Goal: Task Accomplishment & Management: Complete application form

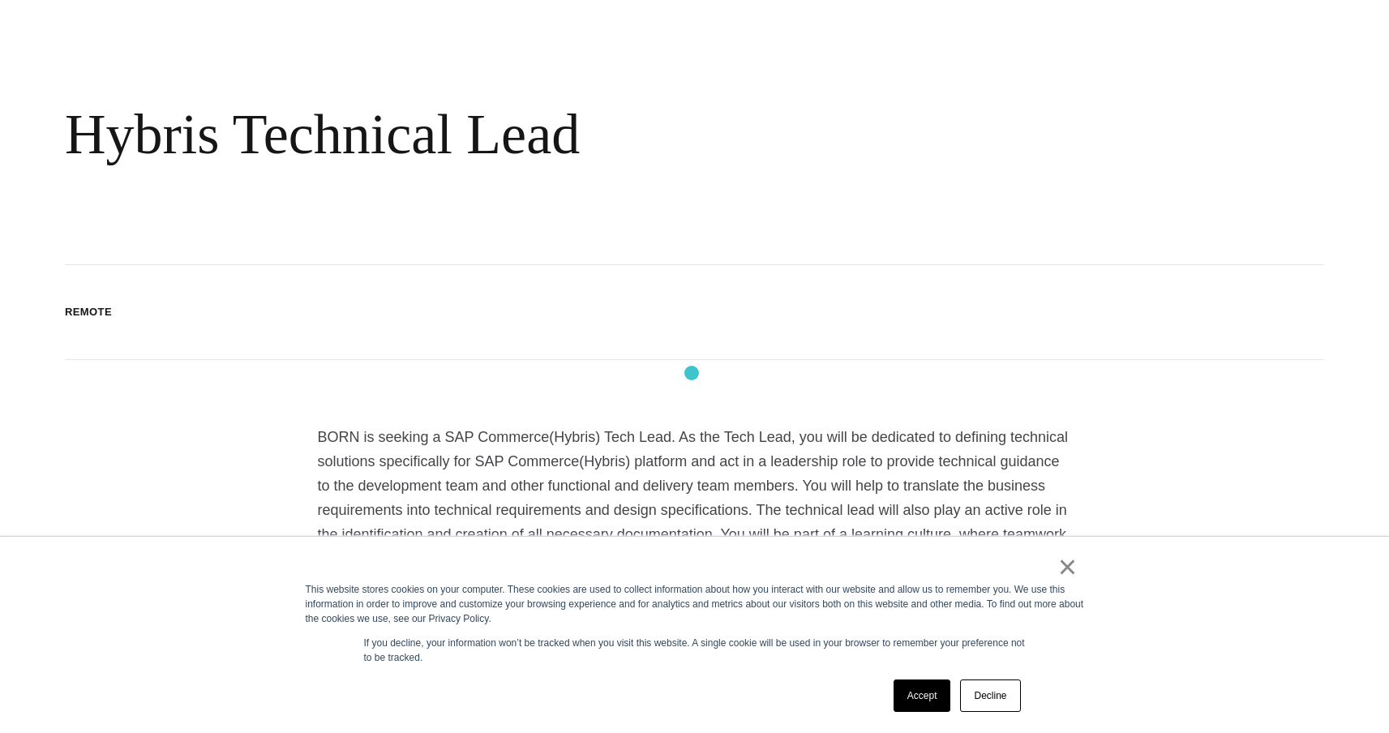
scroll to position [130, 0]
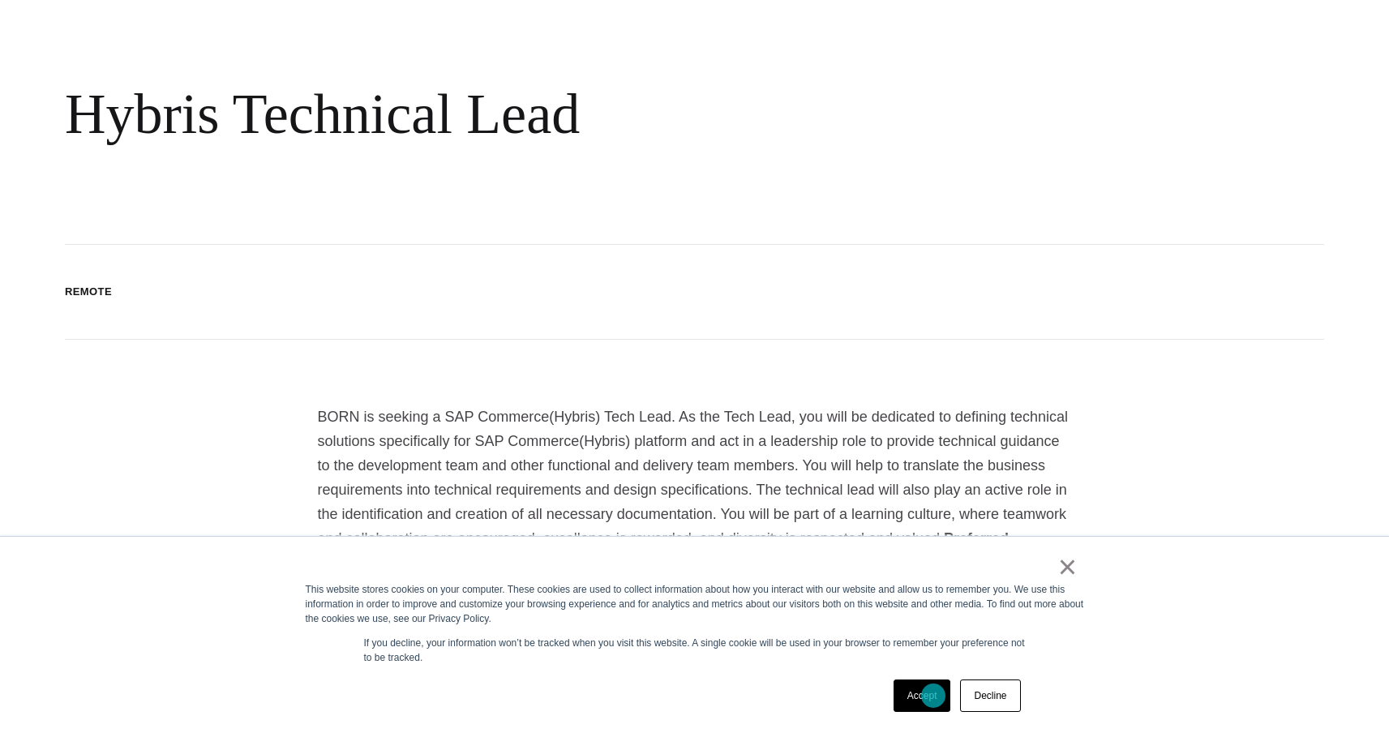
click at [933, 696] on link "Accept" at bounding box center [922, 695] width 58 height 32
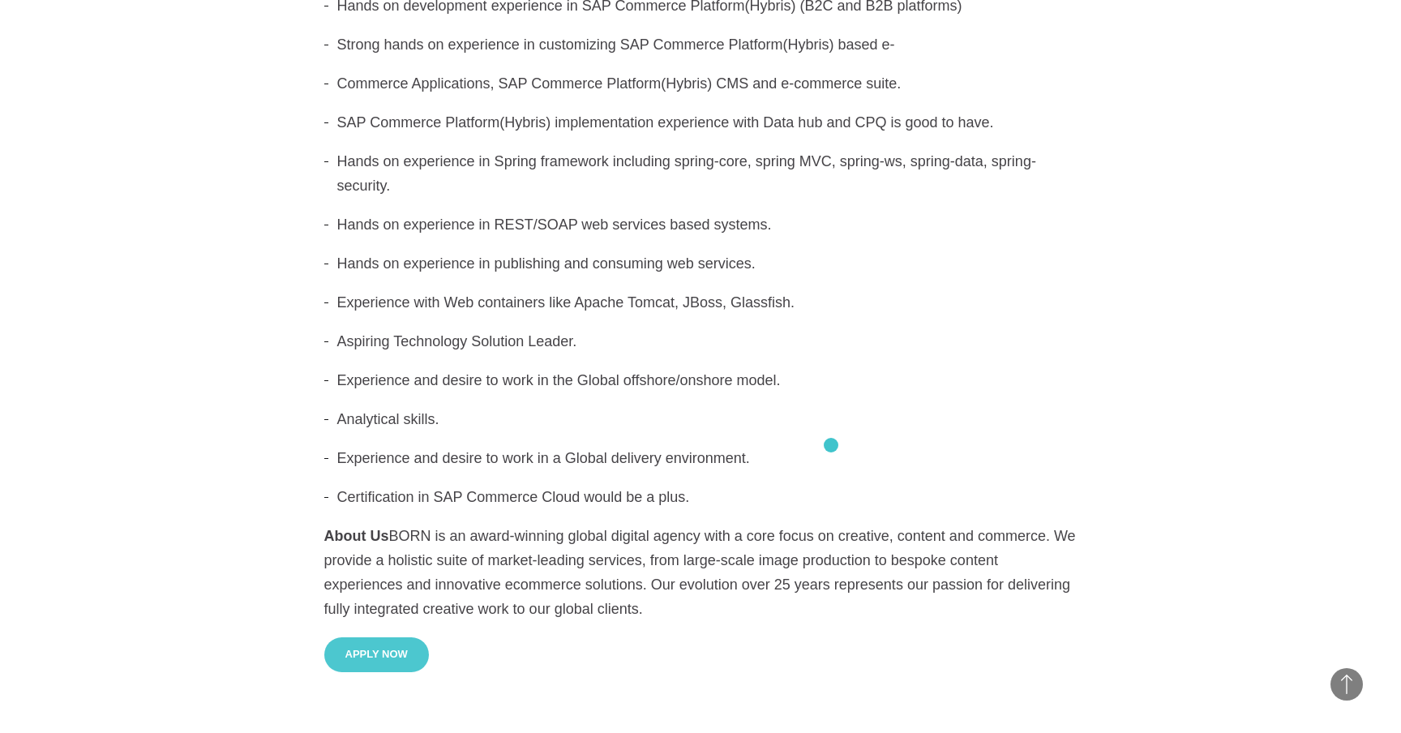
scroll to position [941, 0]
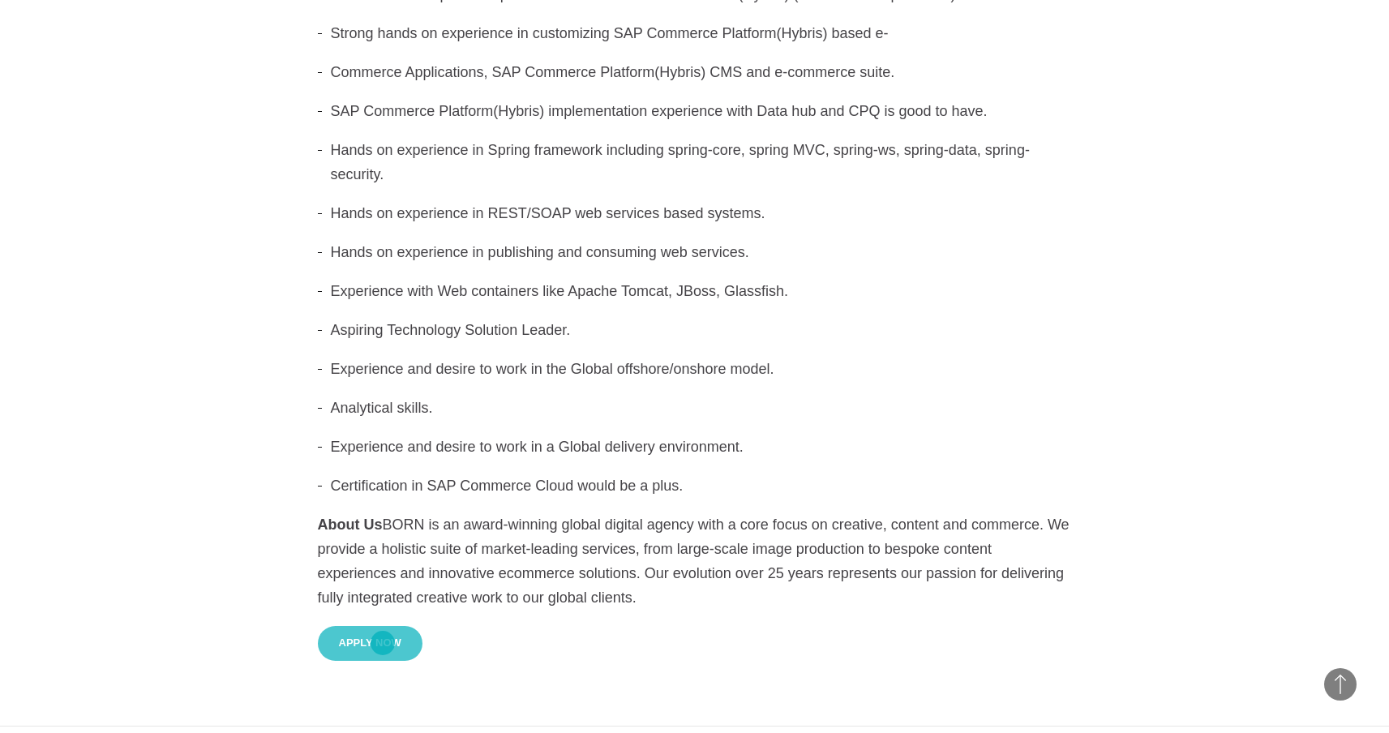
click at [383, 643] on button "Apply Now" at bounding box center [370, 643] width 105 height 35
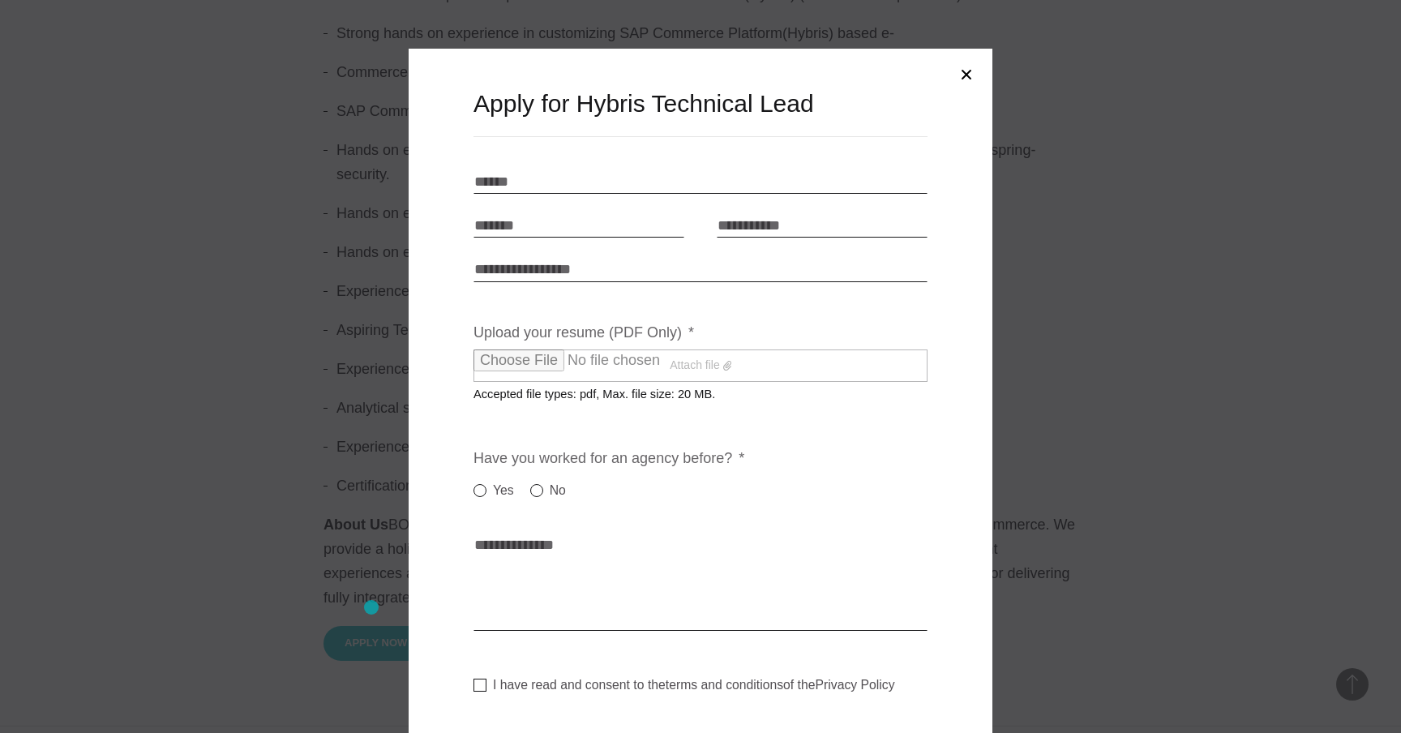
click at [355, 571] on div at bounding box center [700, 366] width 1401 height 733
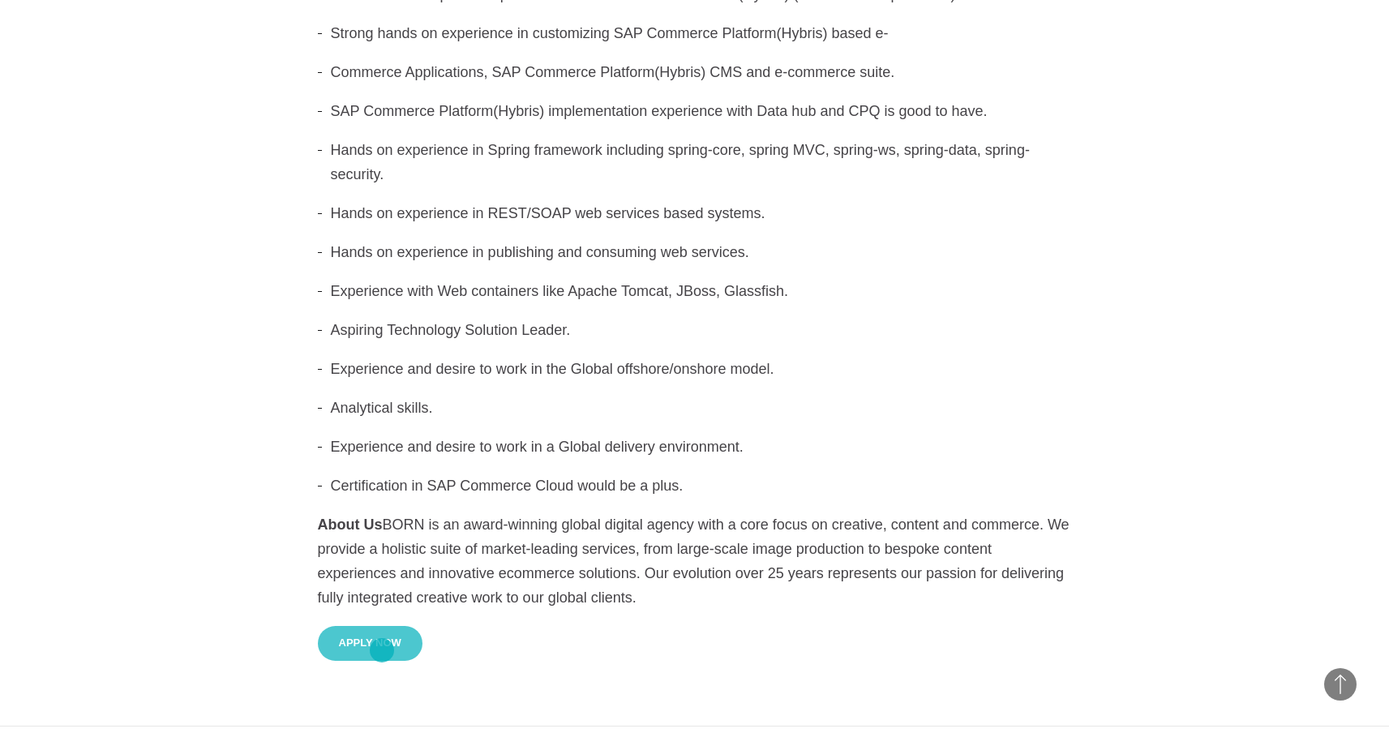
click at [382, 650] on button "Apply Now" at bounding box center [370, 643] width 105 height 35
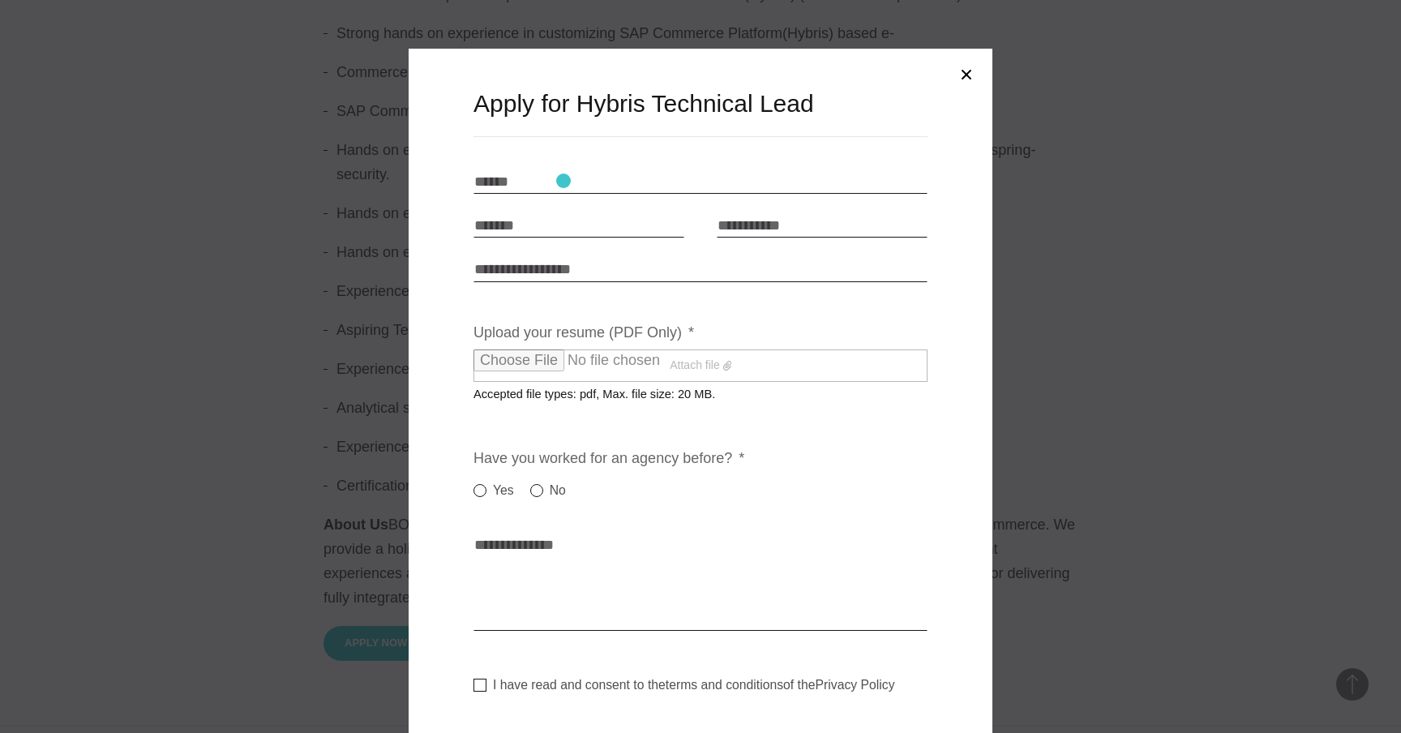
click at [563, 181] on input "Name * *" at bounding box center [700, 181] width 454 height 24
type input "*****"
type input "**********"
click at [597, 274] on input "Link to portfolio" at bounding box center [700, 269] width 454 height 24
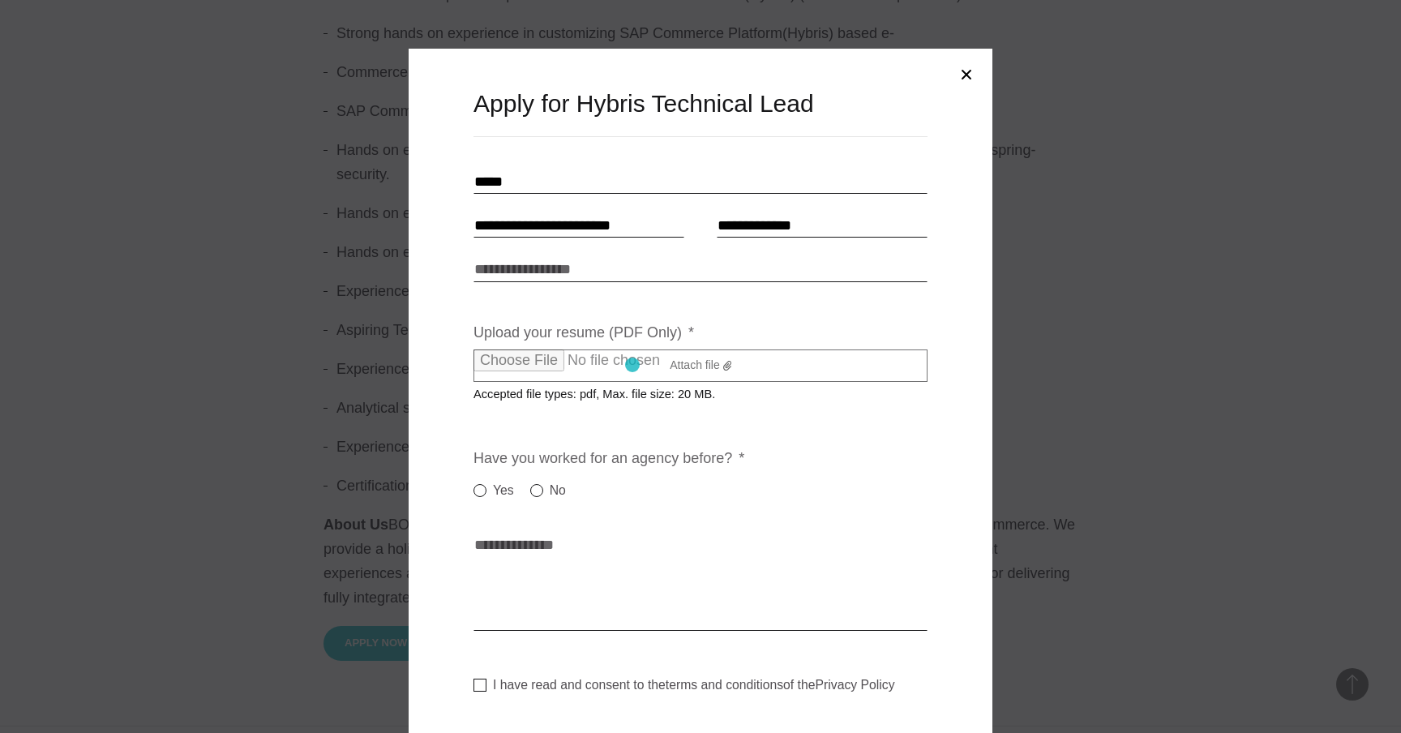
click at [632, 365] on label "Attach file" at bounding box center [700, 365] width 454 height 32
click at [632, 365] on input "Upload your resume (PDF Only) *" at bounding box center [615, 360] width 285 height 22
type input "**********"
click at [703, 366] on label "Roman_Murhuliia_CV.pdf" at bounding box center [700, 365] width 454 height 32
click at [703, 366] on input "Upload your resume (PDF Only) *" at bounding box center [615, 360] width 285 height 22
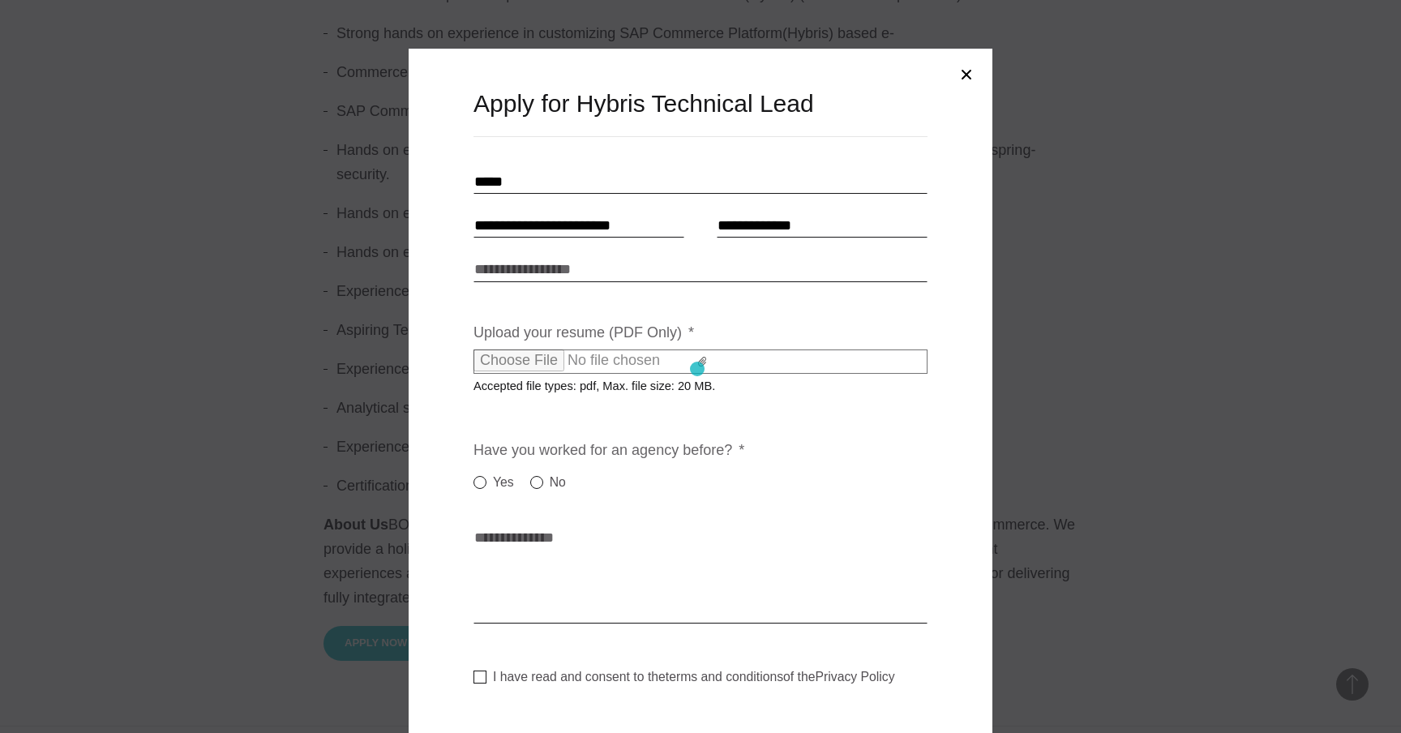
click at [697, 369] on label at bounding box center [700, 361] width 454 height 24
click at [697, 369] on input "Upload your resume (PDF Only) *" at bounding box center [615, 360] width 285 height 22
type input "**********"
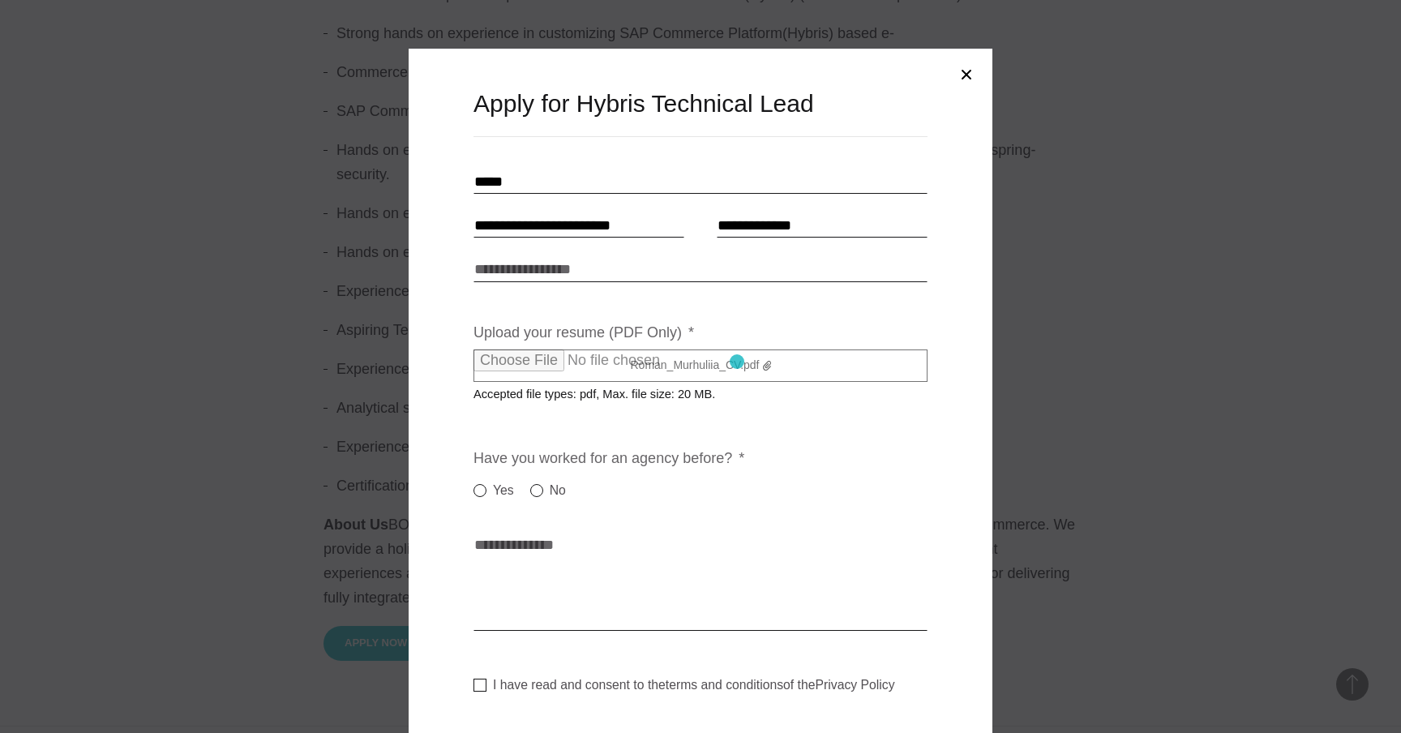
click at [737, 362] on label "Roman_Murhuliia_CV.pdf" at bounding box center [700, 365] width 454 height 32
click at [737, 362] on input "Upload your resume (PDF Only) *" at bounding box center [615, 360] width 285 height 22
click at [750, 357] on label "Roman_Murhuliia_CV.pdf" at bounding box center [700, 365] width 454 height 32
click at [750, 357] on input "Upload your resume (PDF Only) *" at bounding box center [615, 360] width 285 height 22
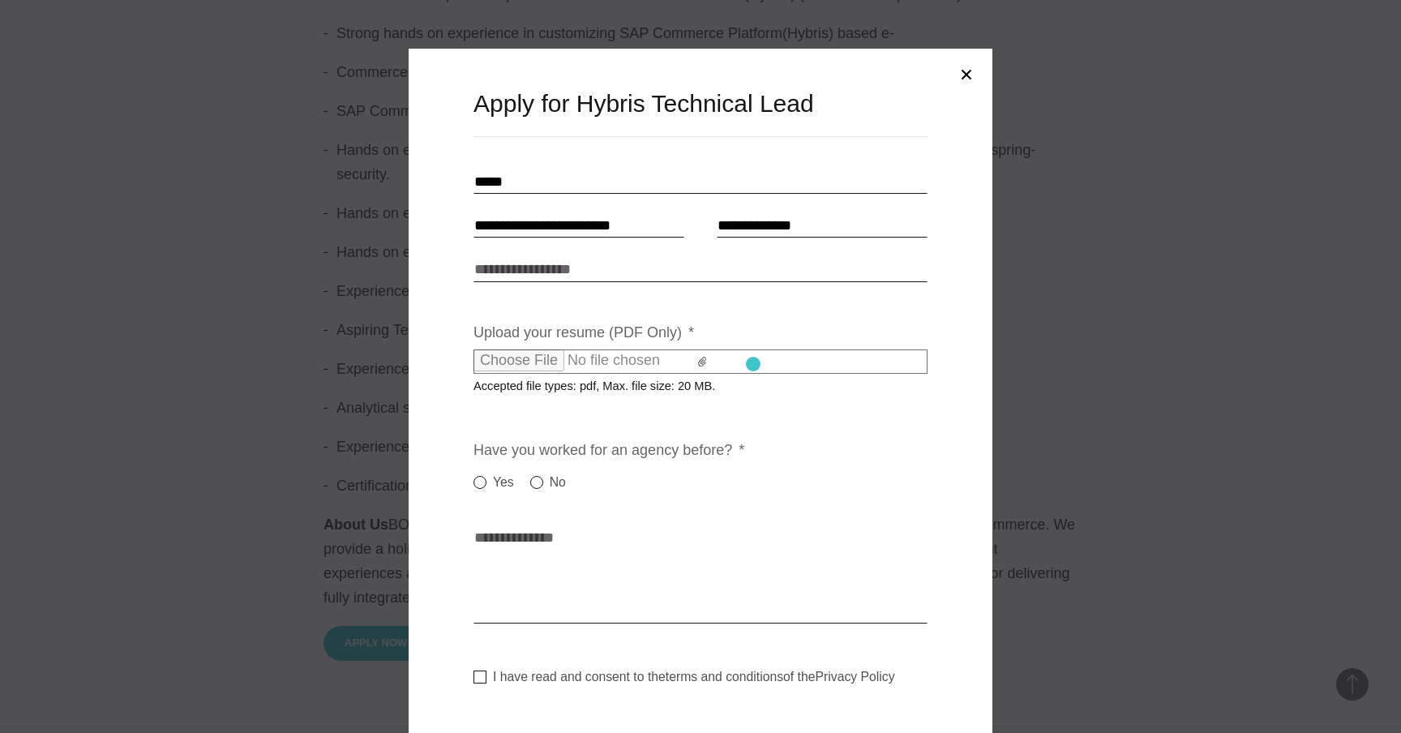
click at [753, 364] on label at bounding box center [700, 361] width 454 height 24
click at [753, 364] on input "Upload your resume (PDF Only) *" at bounding box center [615, 360] width 285 height 22
type input "**********"
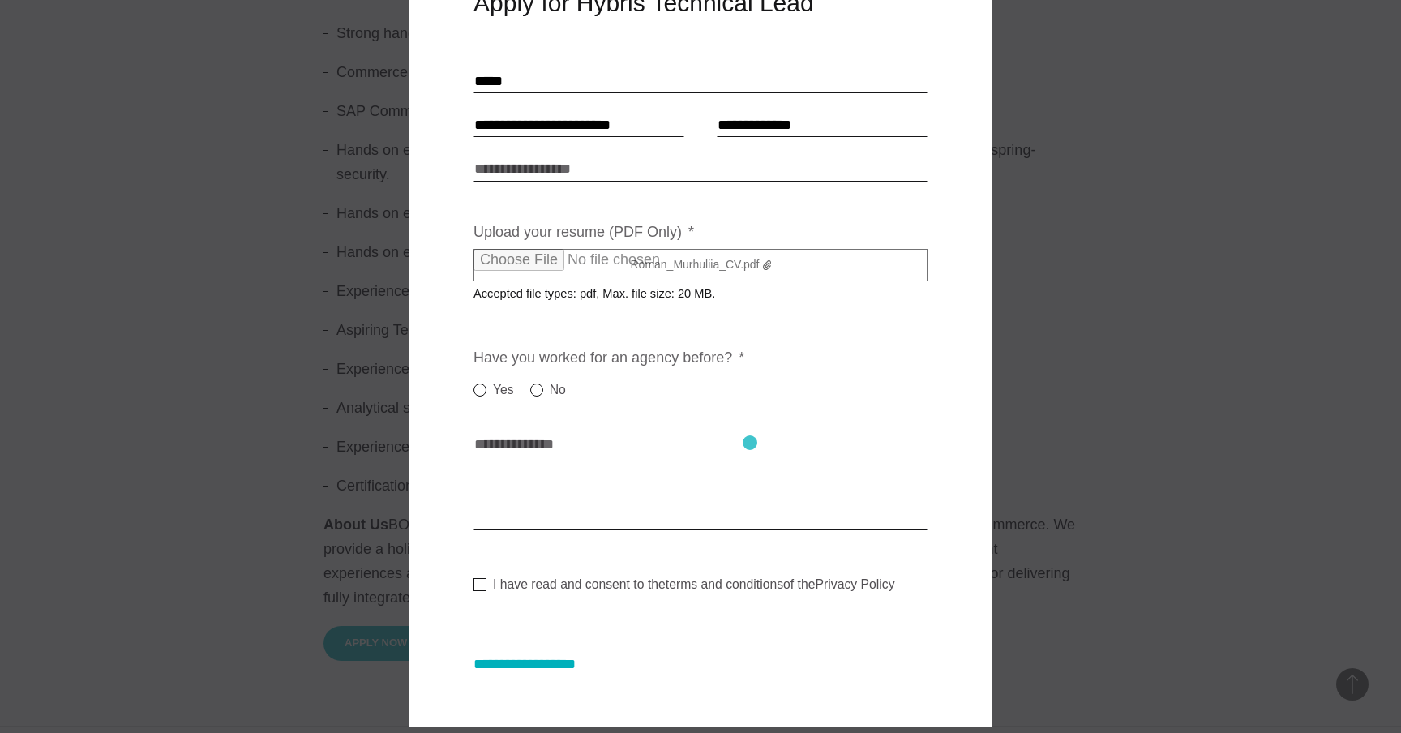
scroll to position [111, 0]
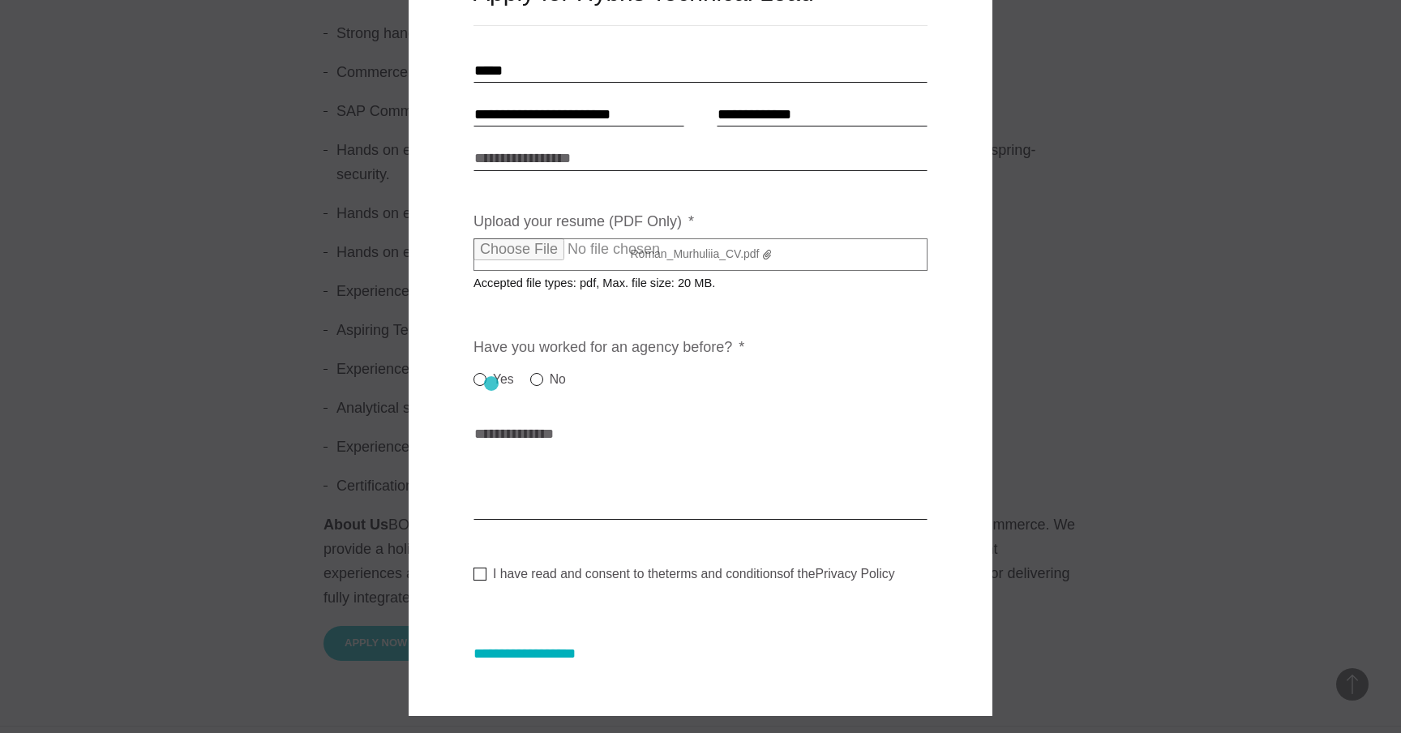
click at [491, 383] on label "Yes" at bounding box center [493, 379] width 41 height 19
click at [541, 447] on textarea "Cover letter * *" at bounding box center [700, 470] width 454 height 97
click at [627, 503] on textarea "Cover letter * *" at bounding box center [700, 470] width 454 height 97
click at [532, 580] on label "I have read and consent to the terms and conditions of the Privacy Policy" at bounding box center [684, 574] width 422 height 16
click at [573, 492] on textarea "Cover letter * *" at bounding box center [700, 470] width 454 height 97
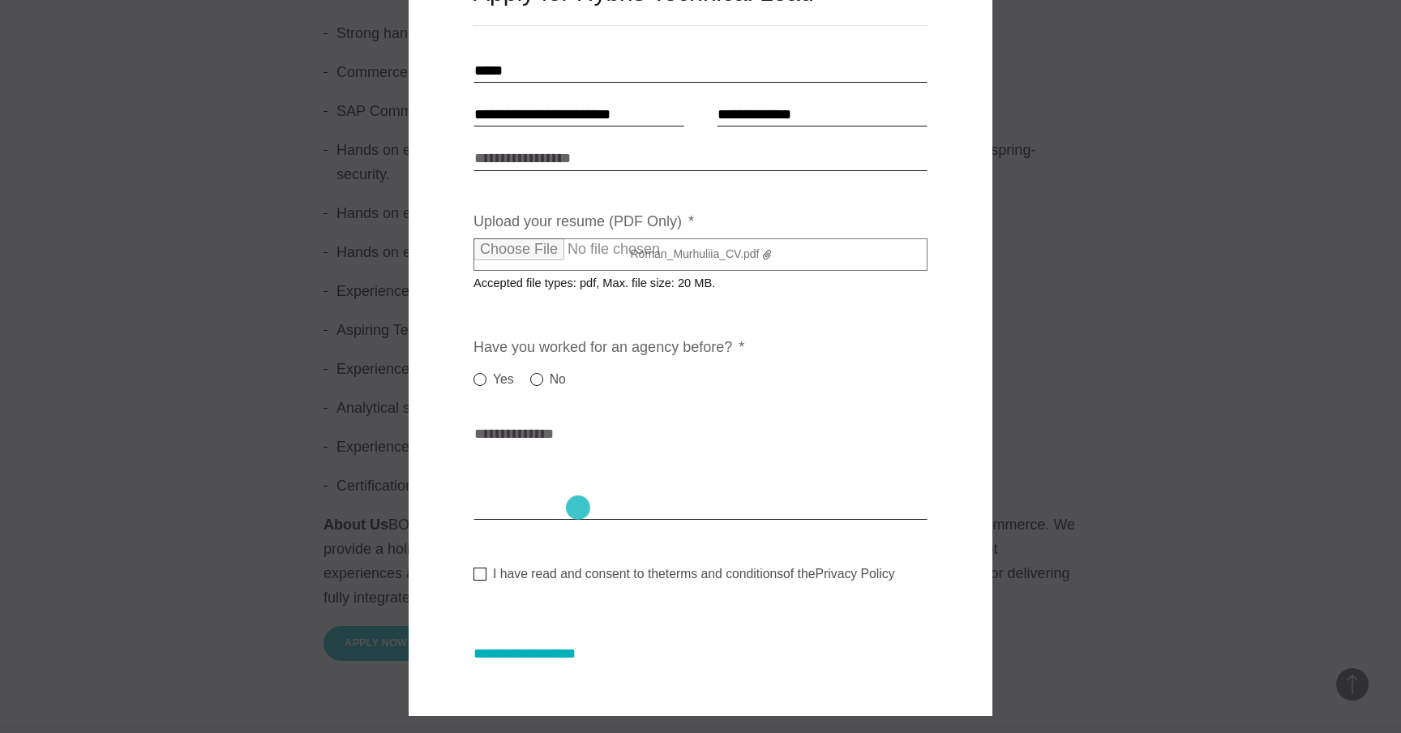
click at [579, 511] on textarea "Cover letter * *" at bounding box center [700, 470] width 454 height 97
click at [551, 463] on textarea "Cover letter * *" at bounding box center [700, 470] width 454 height 97
paste textarea "**********"
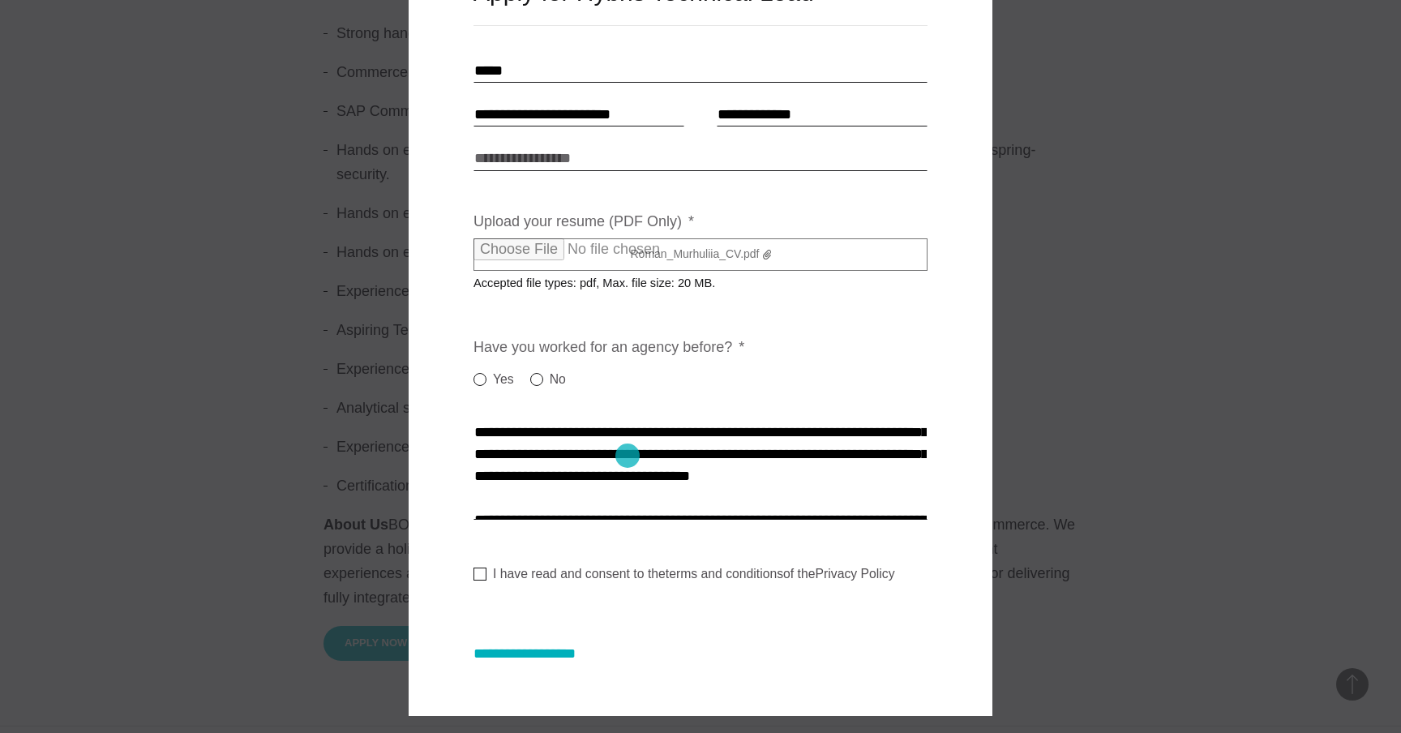
scroll to position [0, 0]
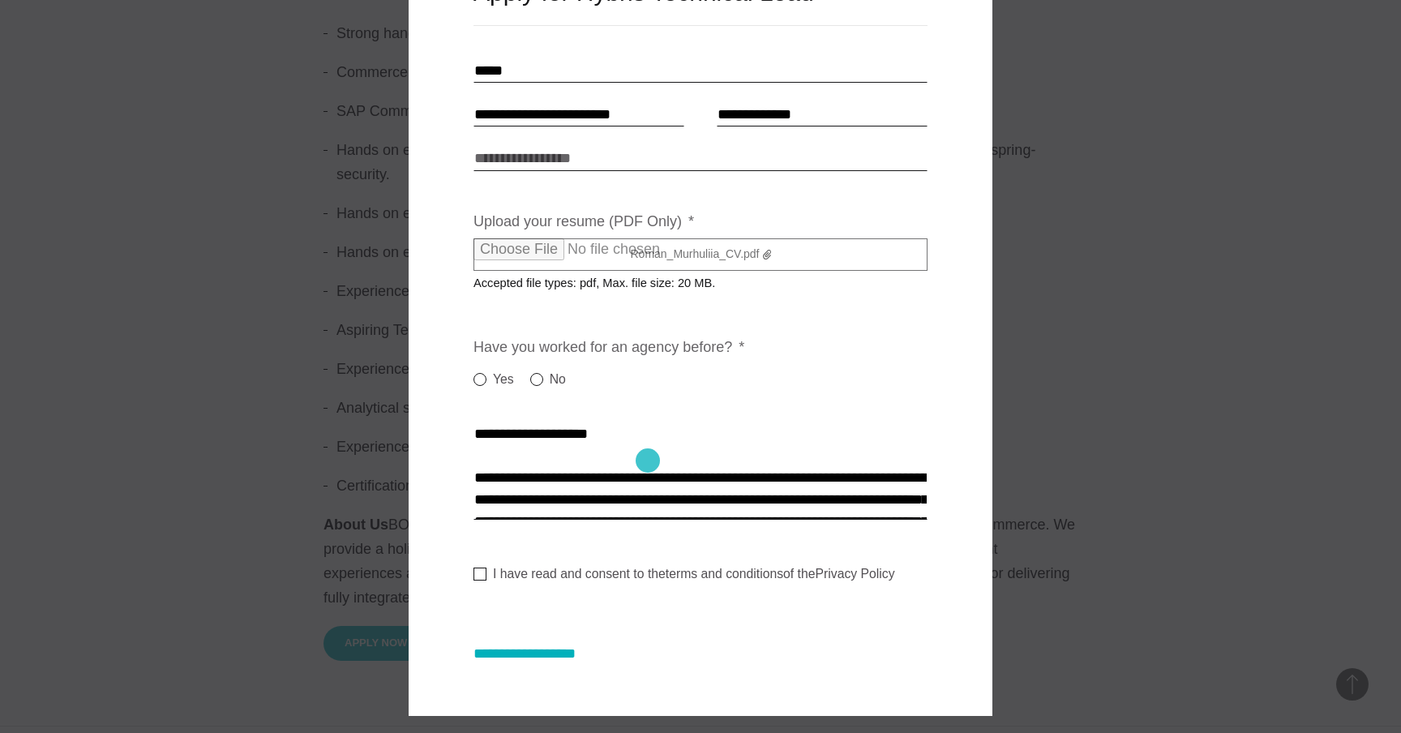
click at [648, 460] on textarea "Cover letter * *" at bounding box center [700, 470] width 454 height 97
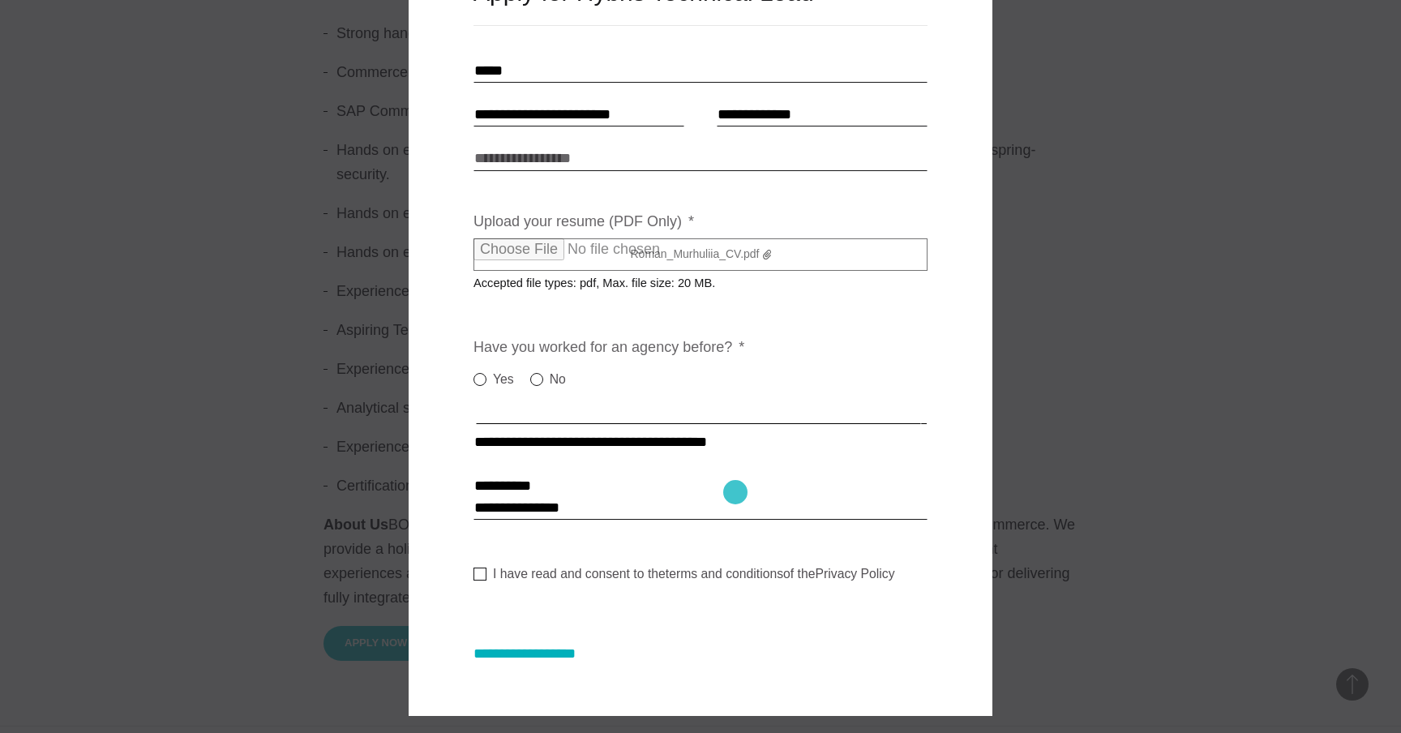
scroll to position [692, 0]
type textarea "**********"
click at [554, 654] on input "**********" at bounding box center [540, 653] width 135 height 17
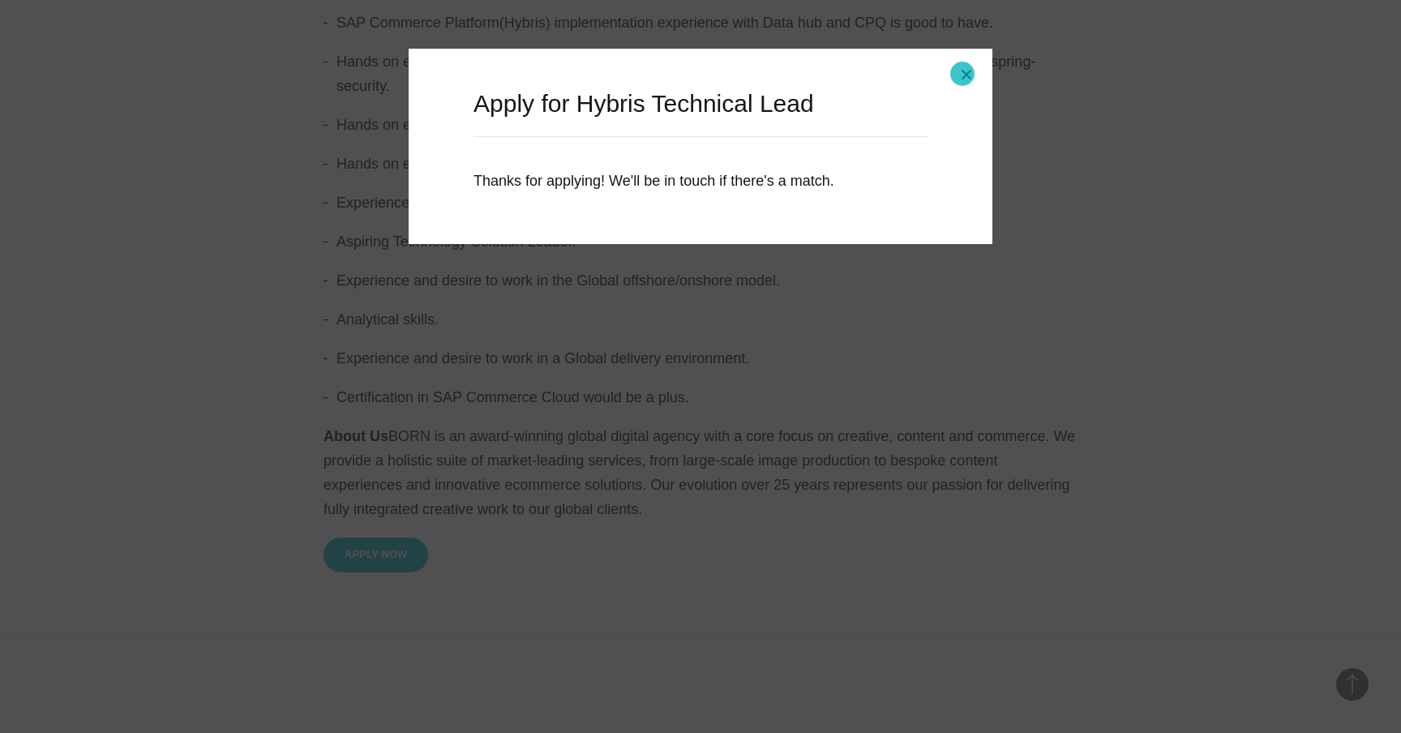
click at [962, 74] on button "Close modal" at bounding box center [966, 74] width 39 height 39
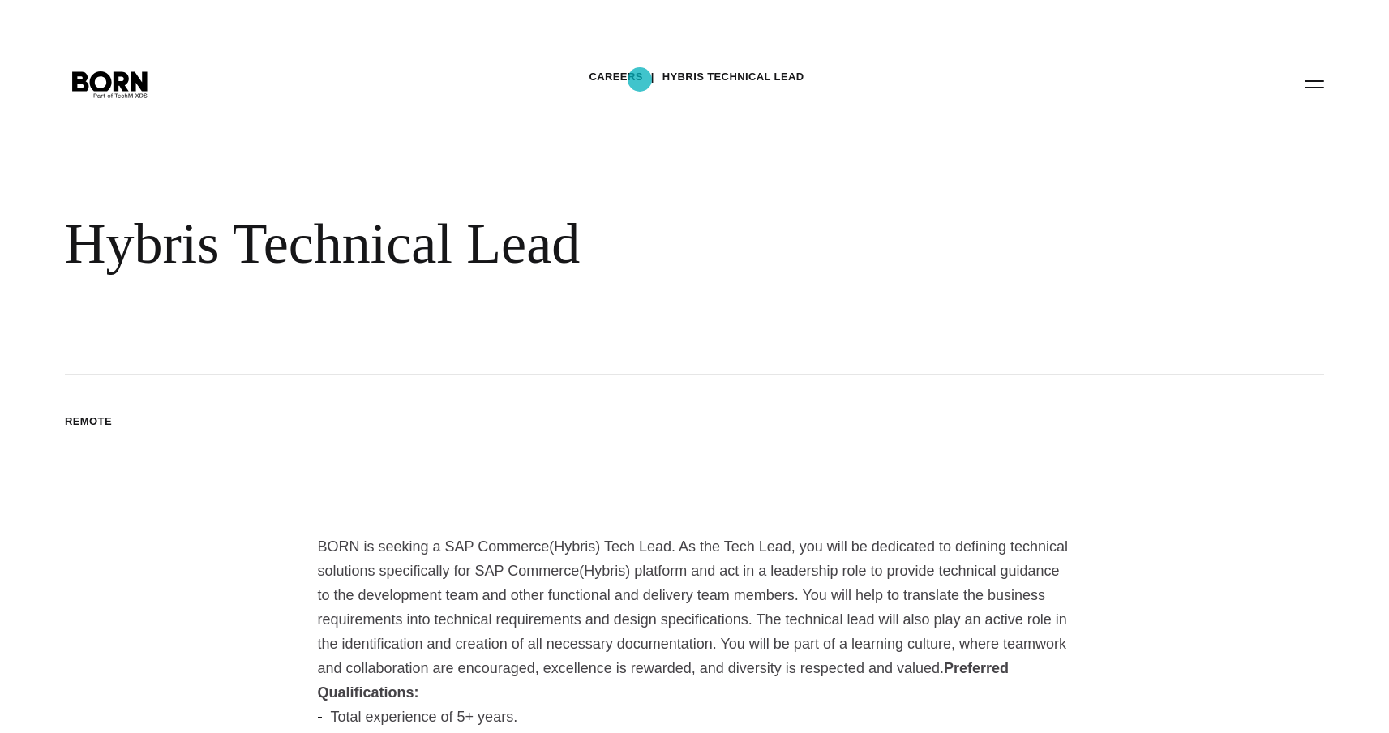
click at [640, 79] on link "Careers" at bounding box center [616, 77] width 54 height 24
click at [122, 82] on icon ".st0{display:none;} .st1{display:inline;} .st2{font-family:'HelveticaNeue-Mediu…" at bounding box center [110, 83] width 104 height 42
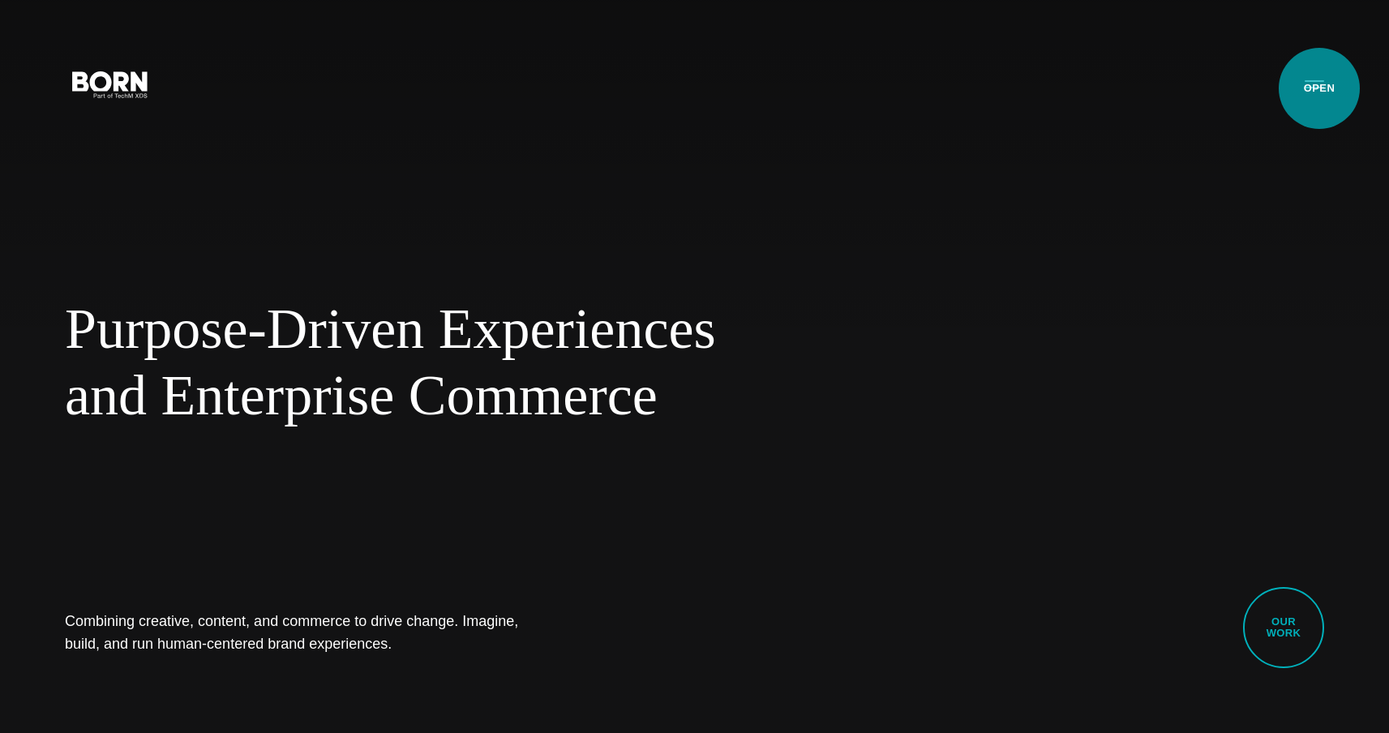
click at [1319, 88] on button "Primary Menu" at bounding box center [1314, 83] width 39 height 34
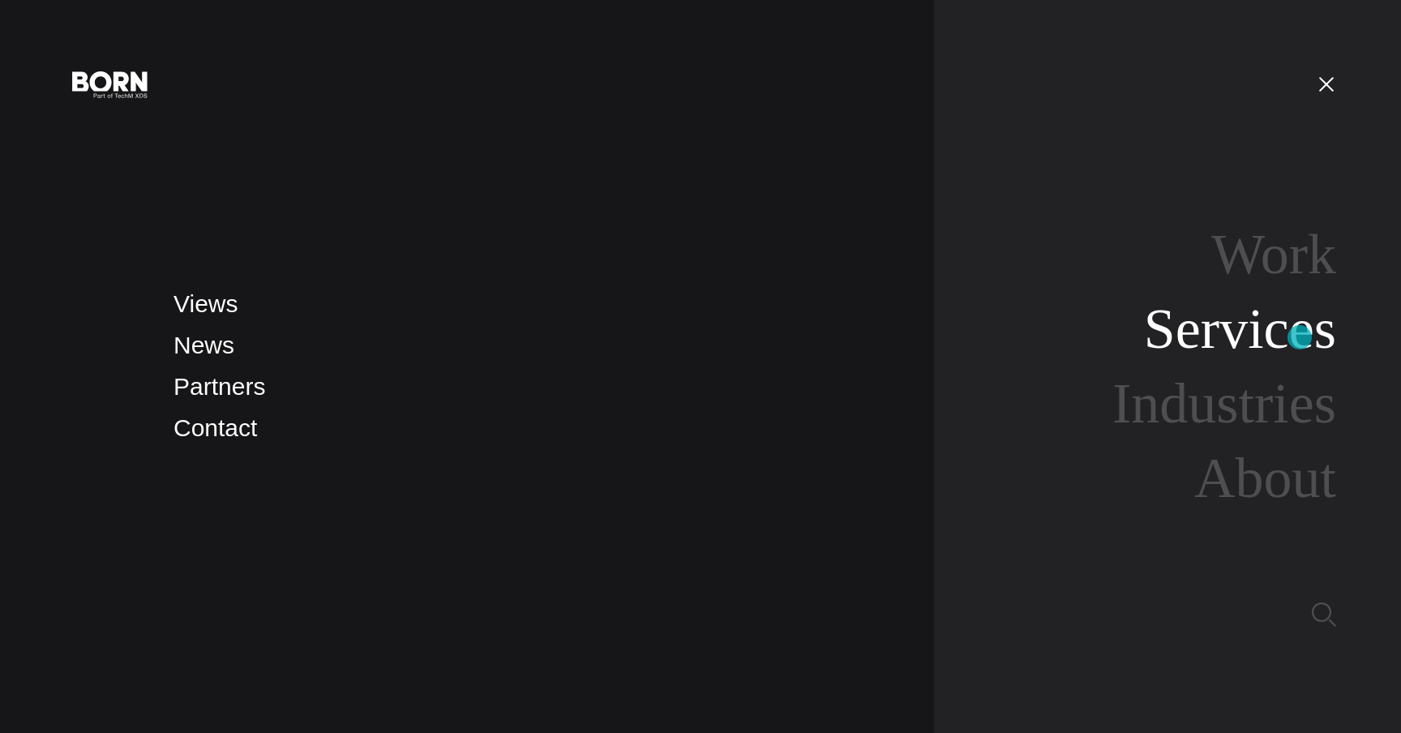
click at [1299, 337] on link "Services" at bounding box center [1240, 328] width 192 height 62
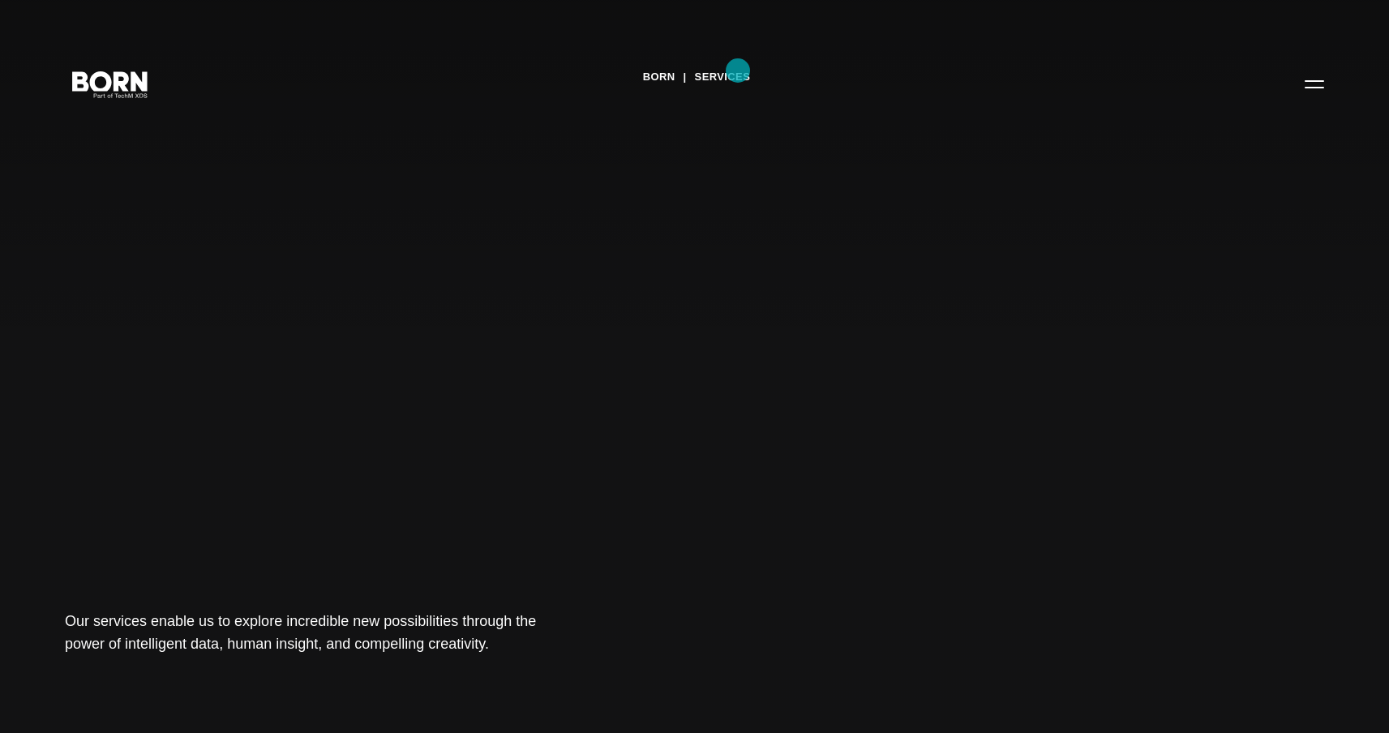
click at [738, 71] on link "Services" at bounding box center [723, 77] width 56 height 24
click at [666, 76] on link "BORN" at bounding box center [659, 77] width 32 height 24
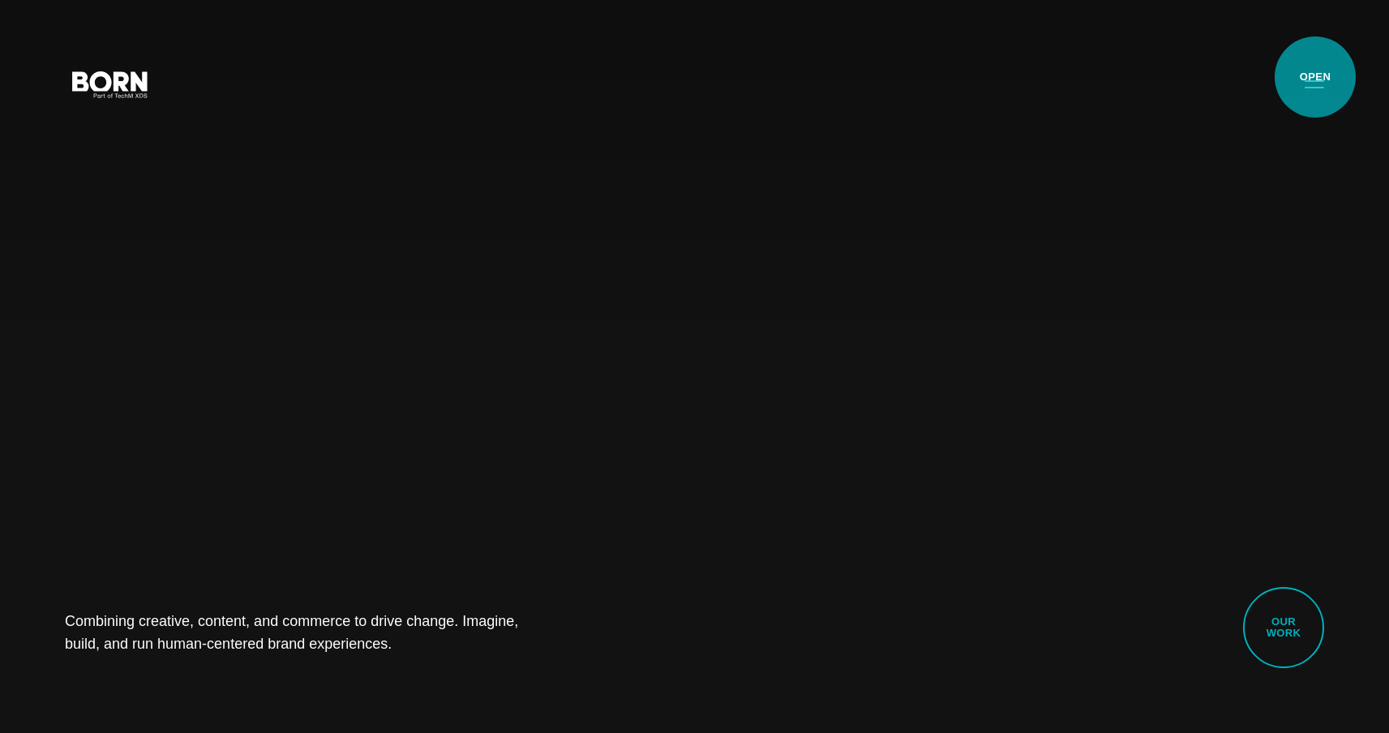
click at [1315, 77] on button "Primary Menu" at bounding box center [1314, 83] width 39 height 34
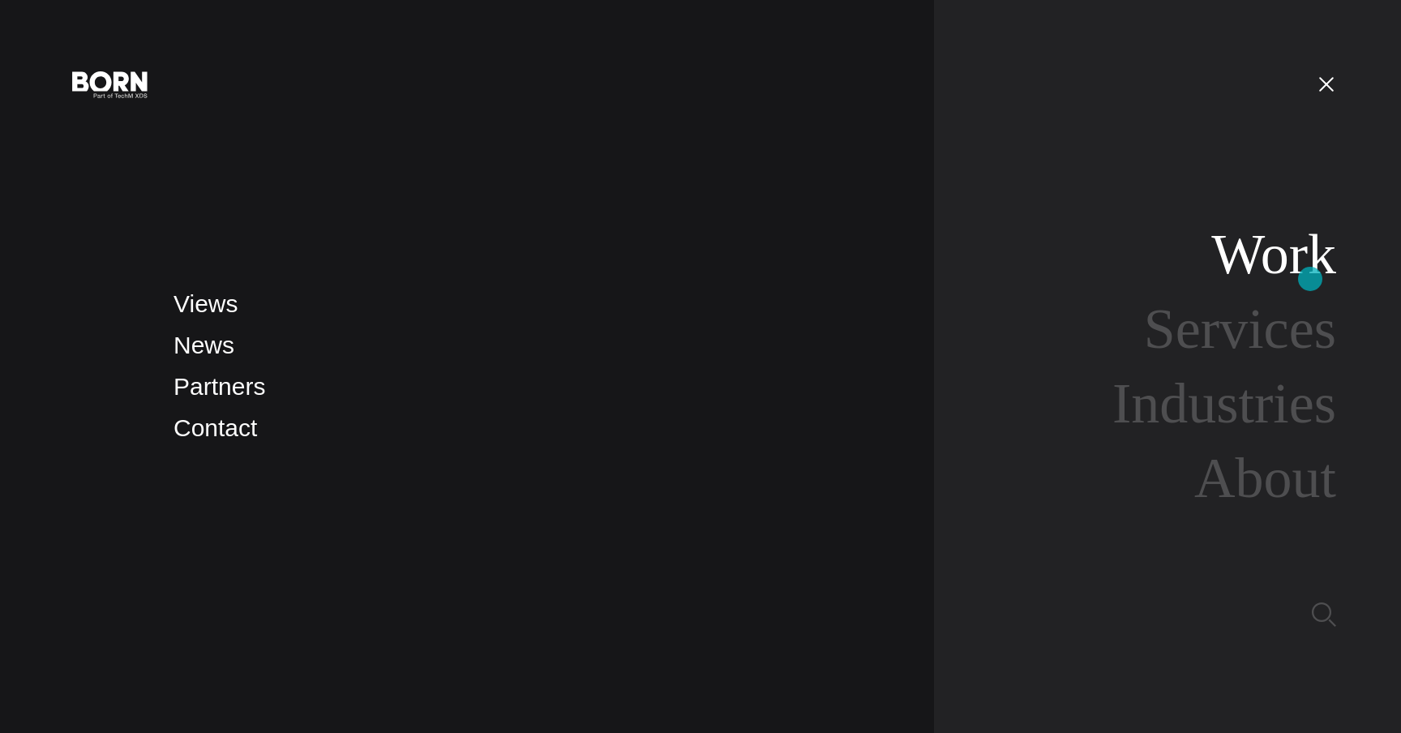
click at [1310, 279] on link "Work" at bounding box center [1273, 254] width 125 height 62
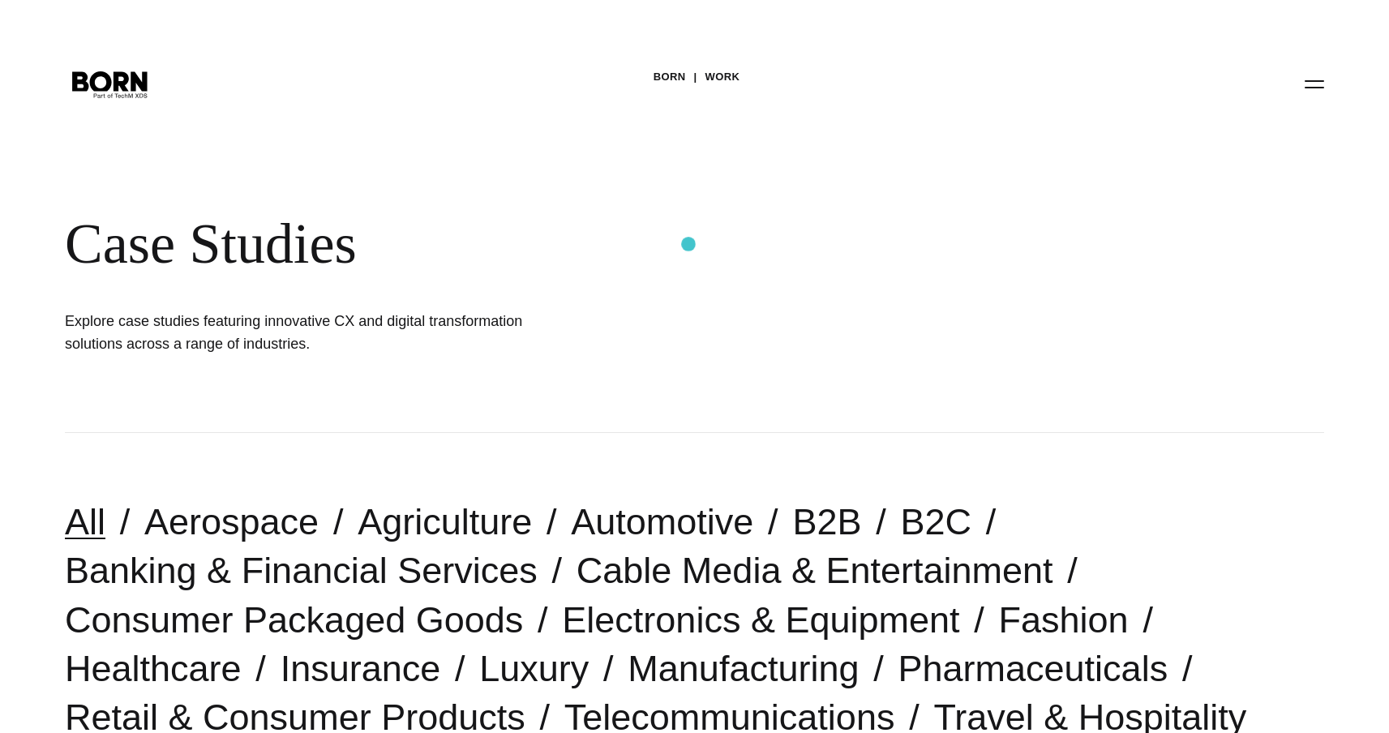
click at [688, 244] on div "Case Studies" at bounding box center [527, 244] width 924 height 66
click at [1315, 96] on button "Primary Menu" at bounding box center [1314, 83] width 39 height 34
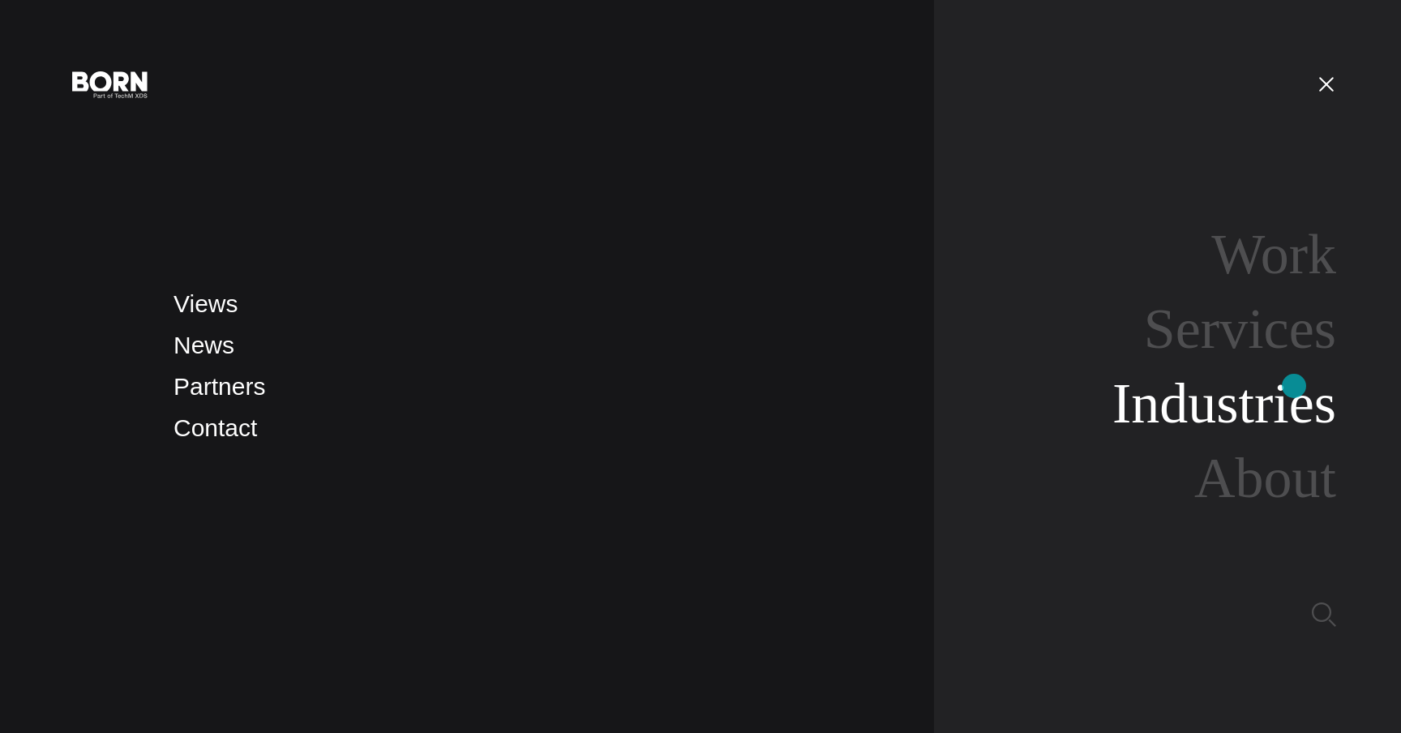
click at [1294, 388] on link "Industries" at bounding box center [1224, 403] width 224 height 62
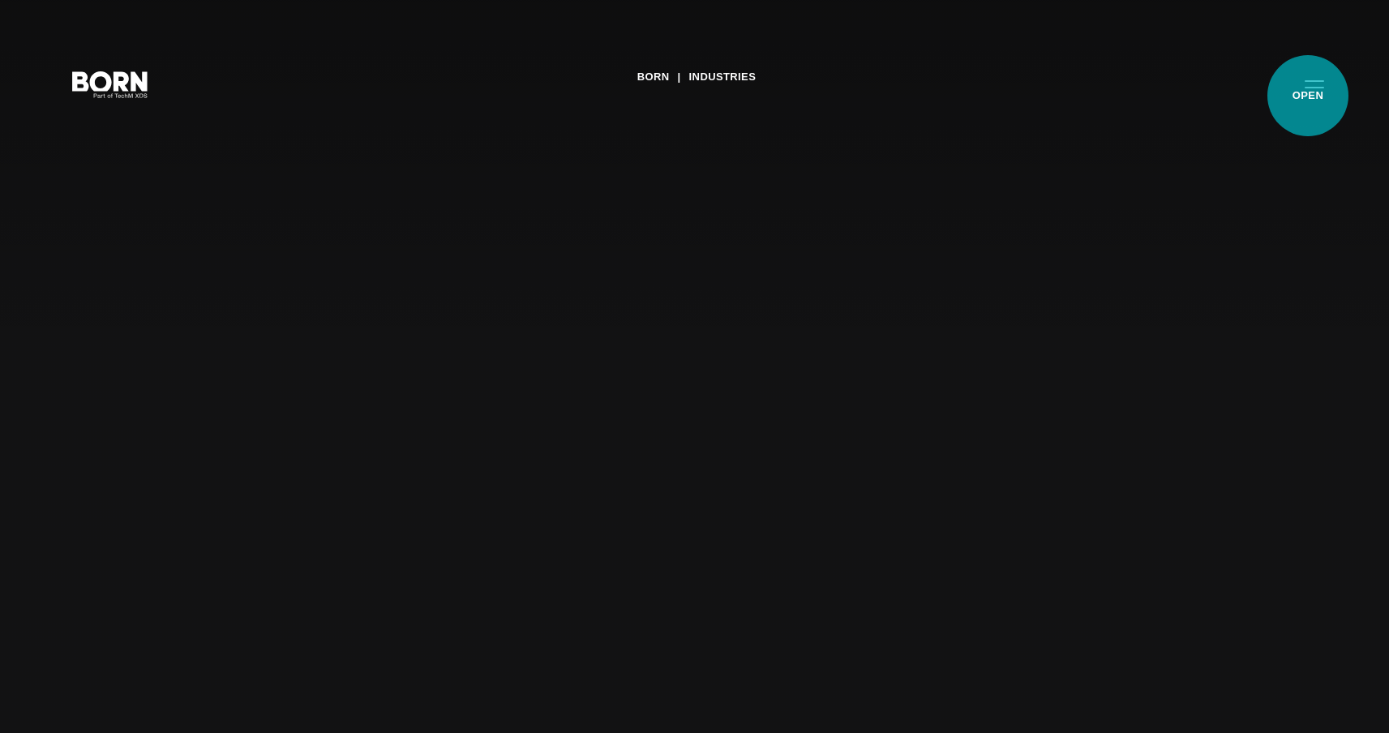
click at [1308, 96] on button "Primary Menu" at bounding box center [1314, 83] width 39 height 34
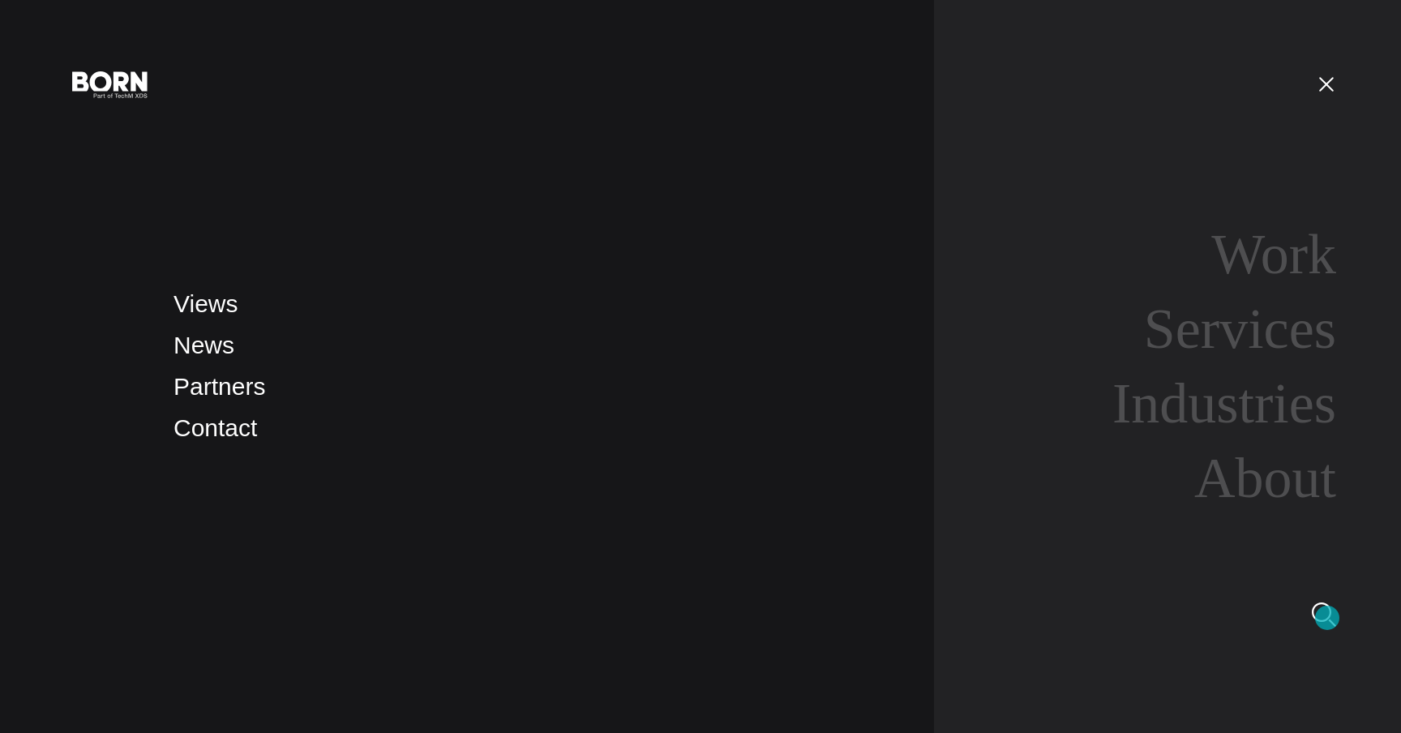
click at [1327, 618] on img at bounding box center [1324, 614] width 24 height 24
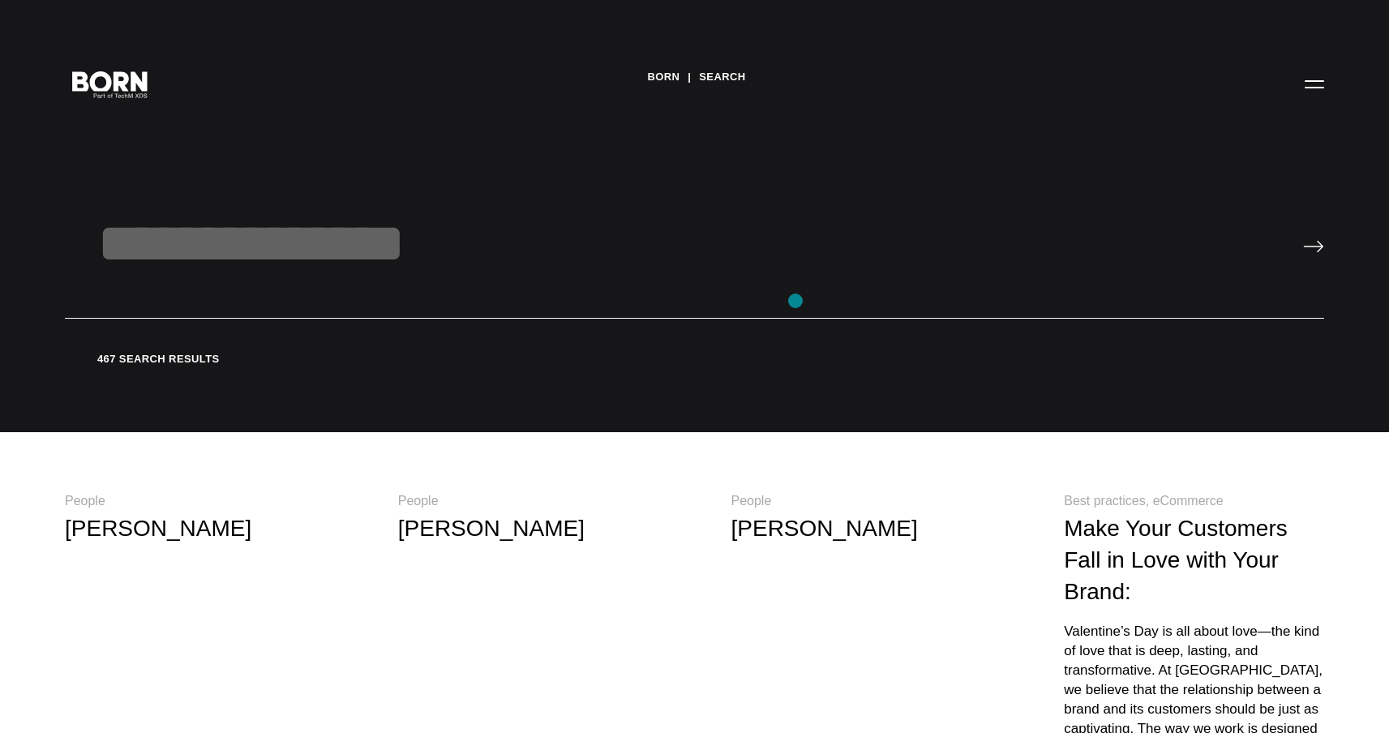
click at [787, 290] on input "text" at bounding box center [694, 265] width 1259 height 108
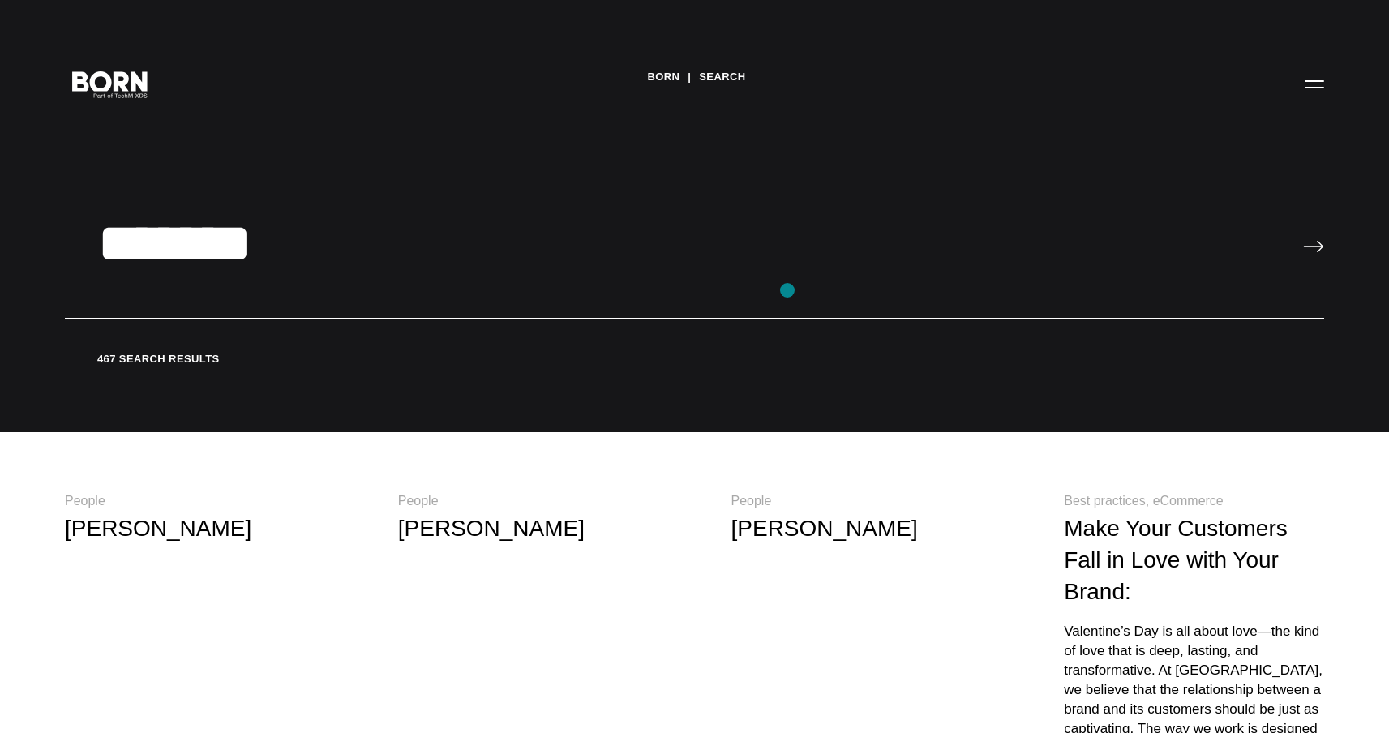
type input "*******"
click at [1303, 240] on input "image" at bounding box center [1313, 246] width 21 height 13
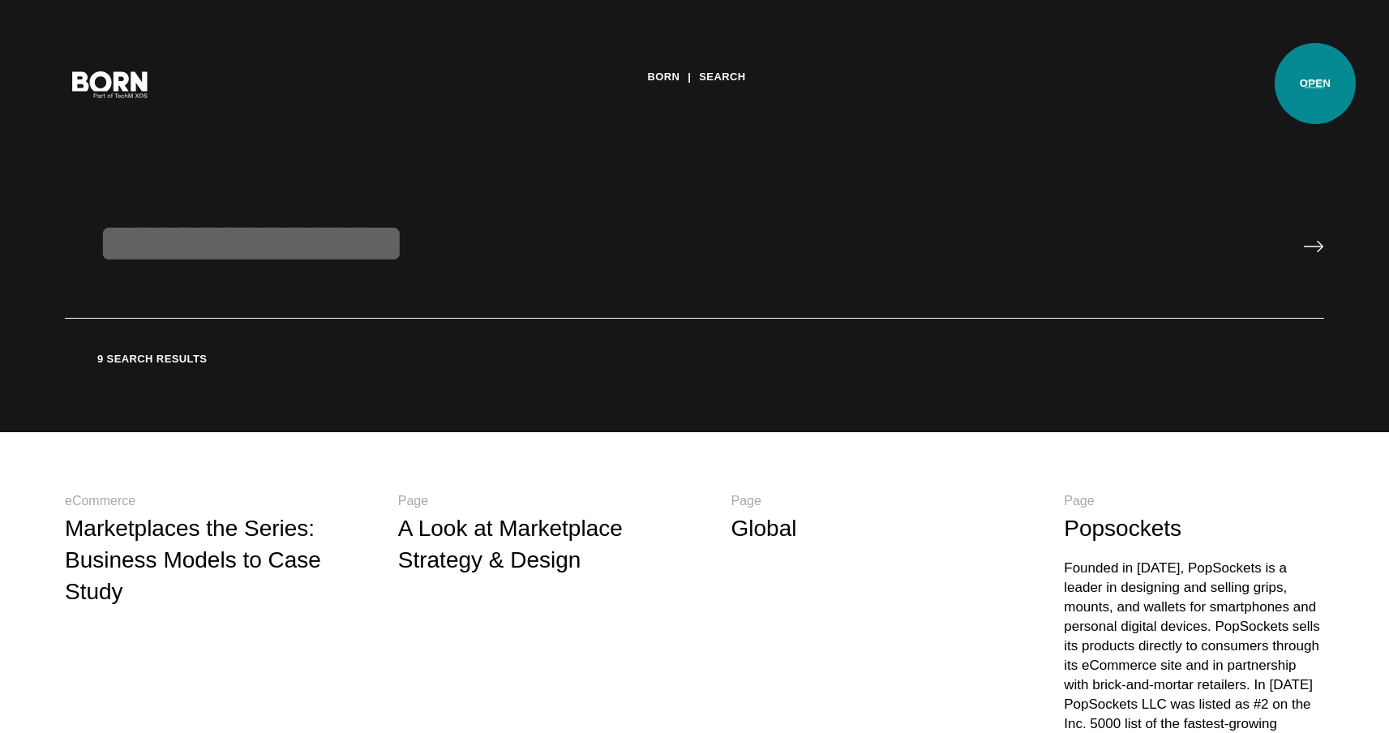
click at [1315, 83] on button "Primary Menu" at bounding box center [1314, 83] width 39 height 34
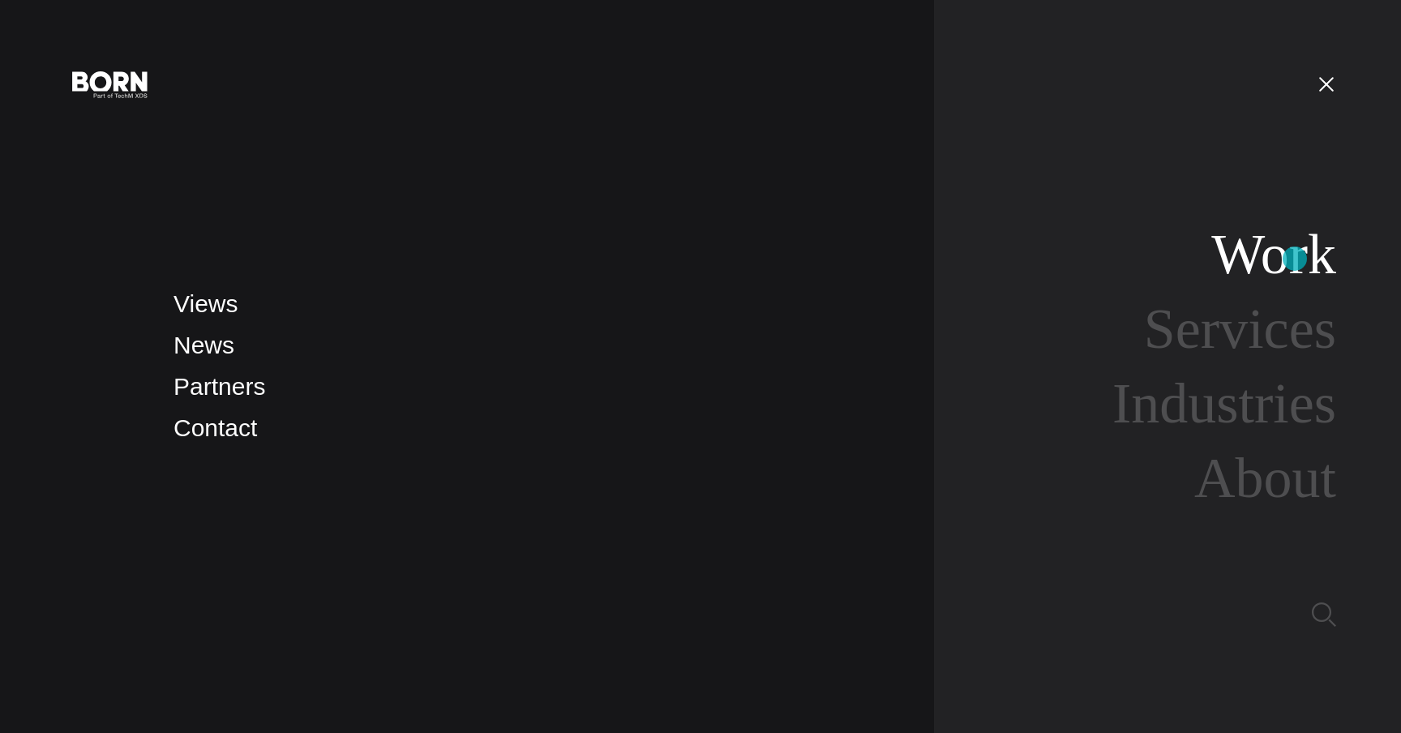
click at [1295, 259] on link "Work" at bounding box center [1273, 254] width 125 height 62
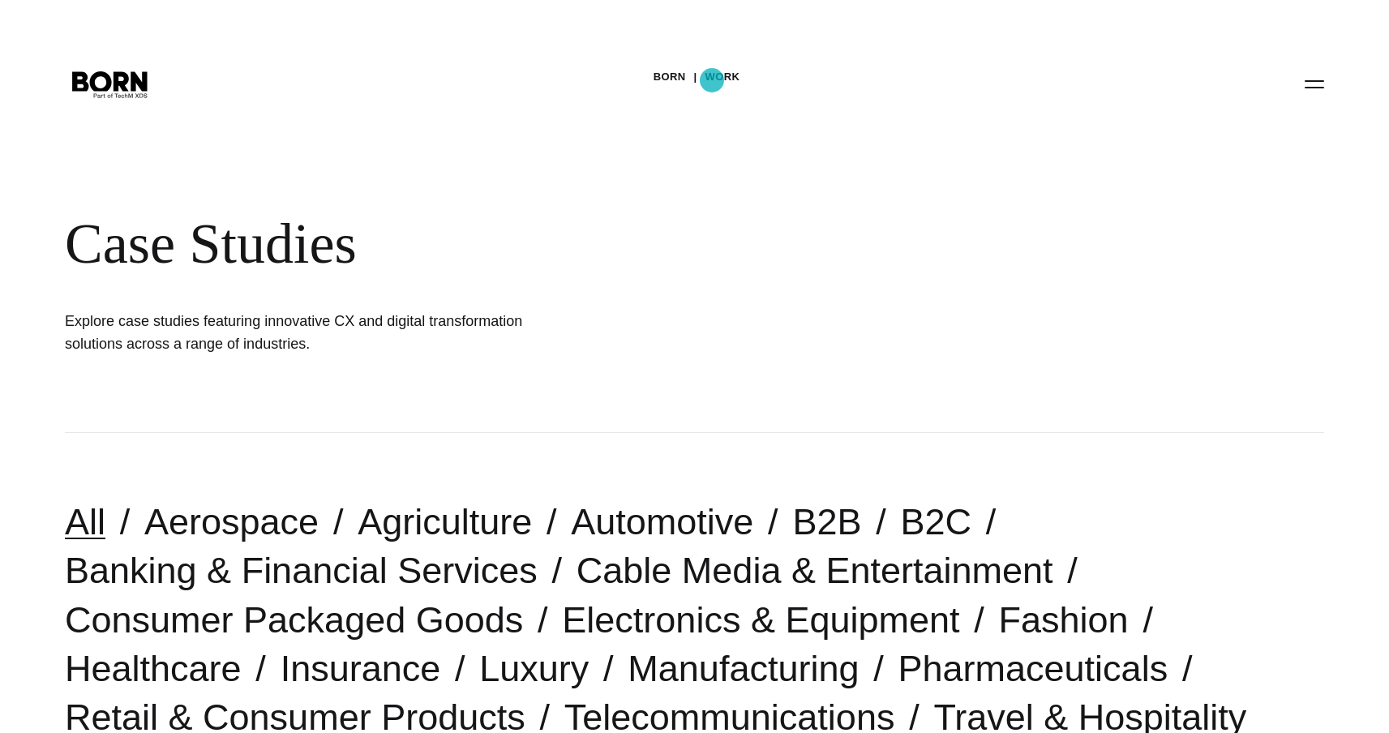
click at [712, 79] on link "Work" at bounding box center [722, 77] width 35 height 24
click at [263, 262] on div "Case Studies" at bounding box center [527, 244] width 924 height 66
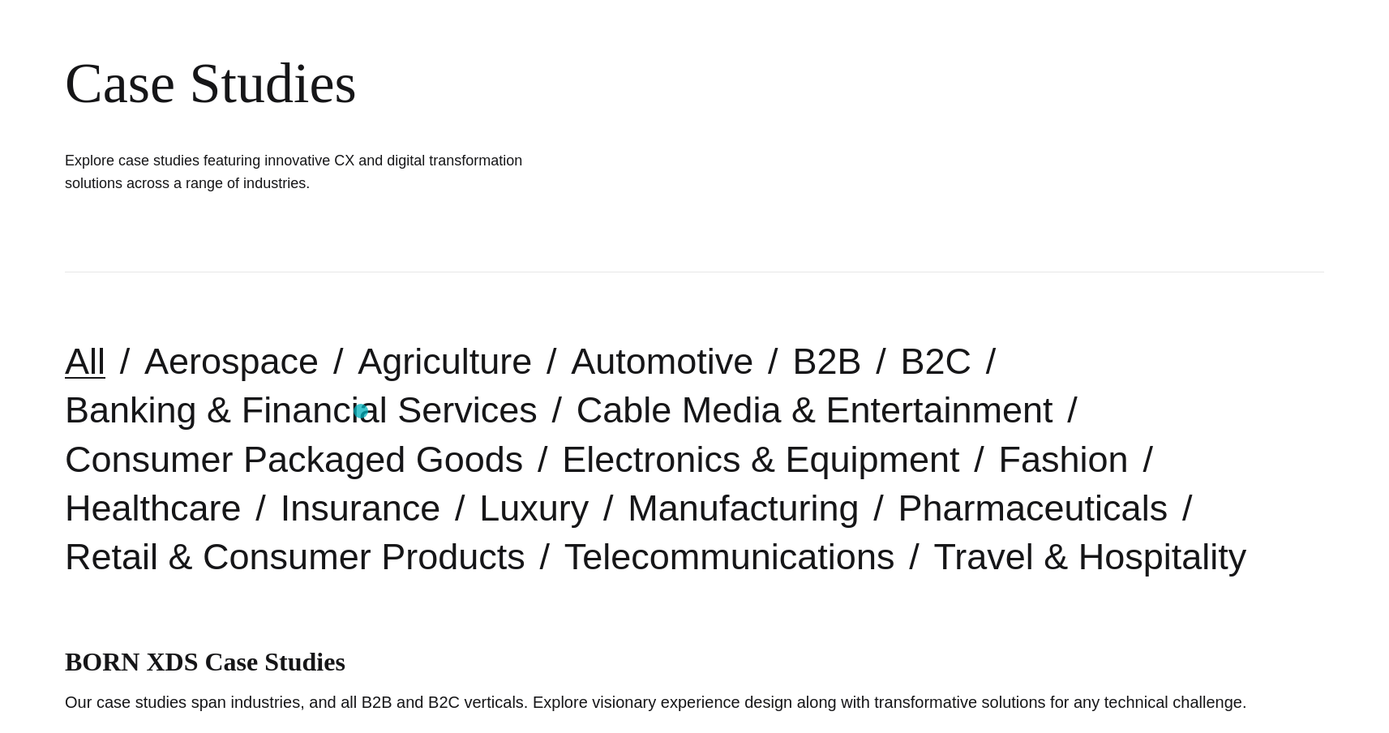
scroll to position [178, 0]
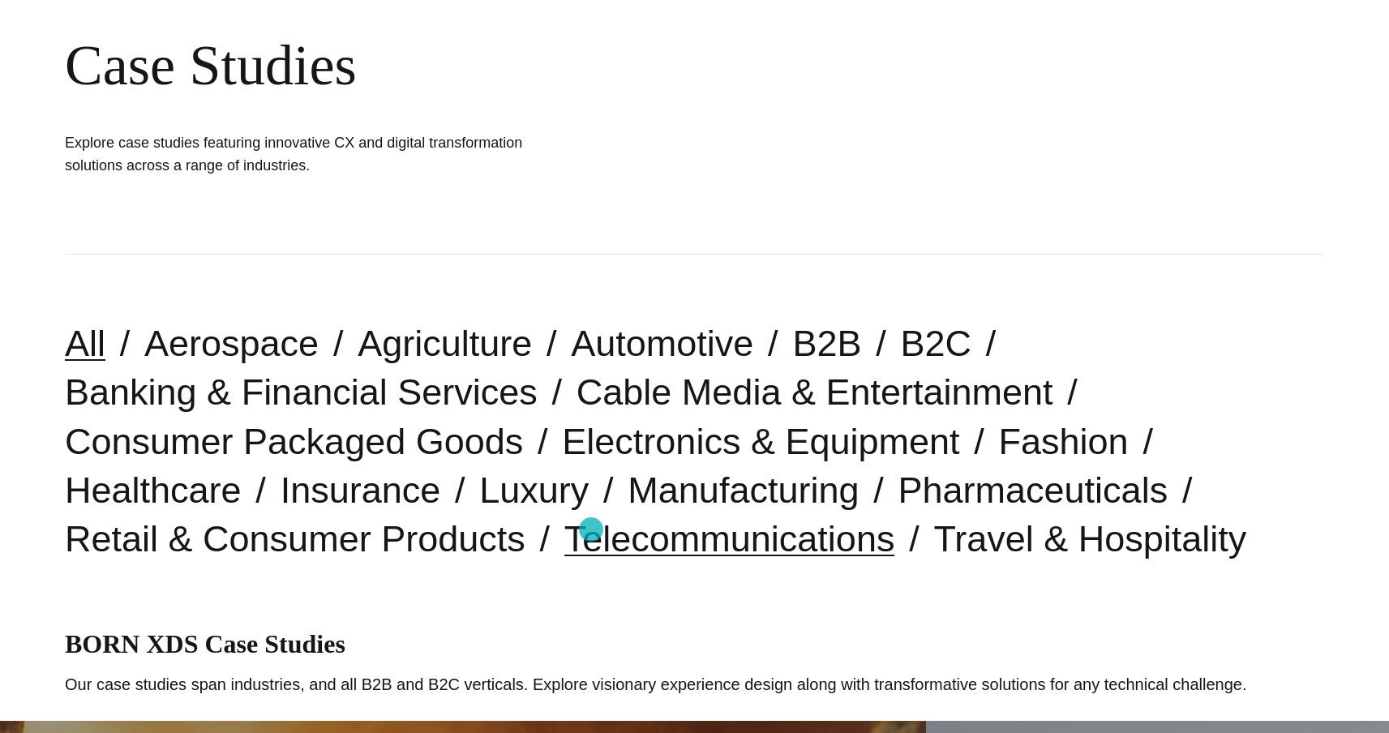
click at [591, 529] on link "Telecommunications" at bounding box center [729, 538] width 331 height 41
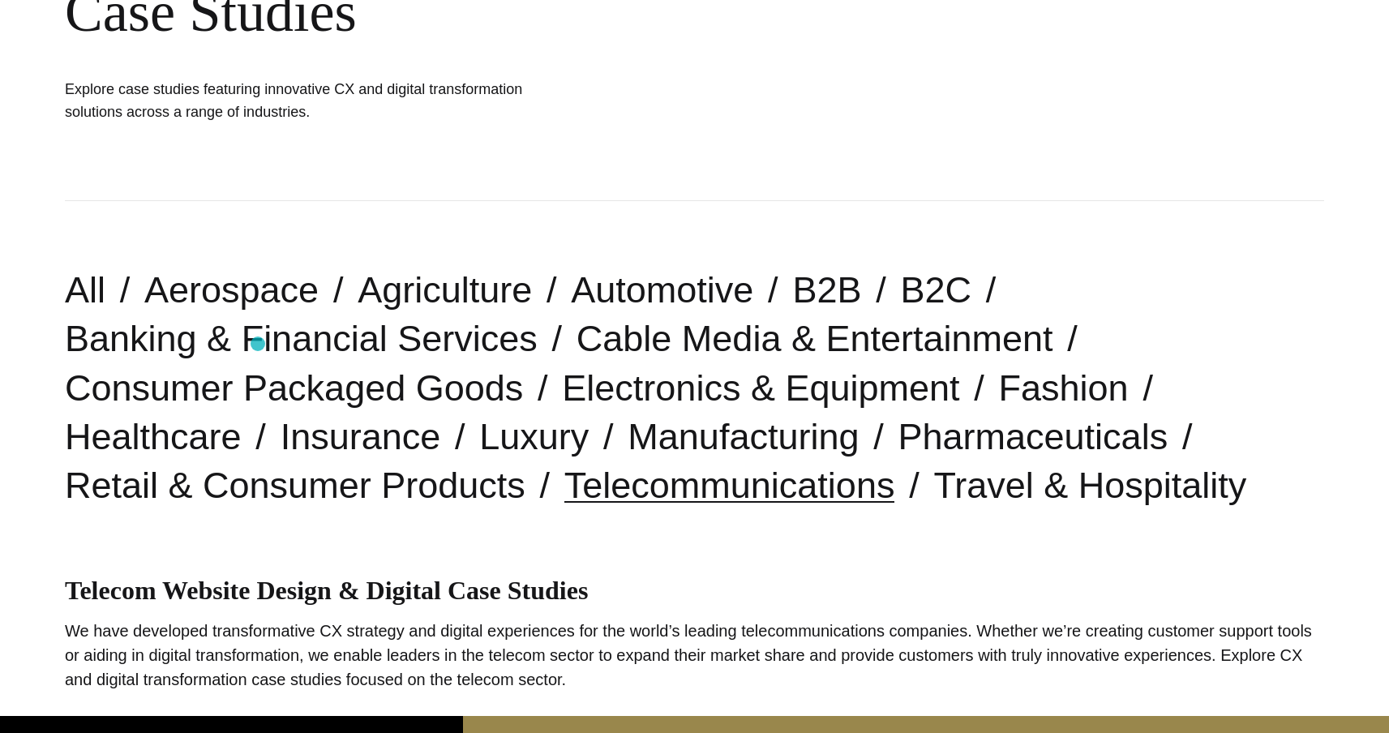
scroll to position [254, 0]
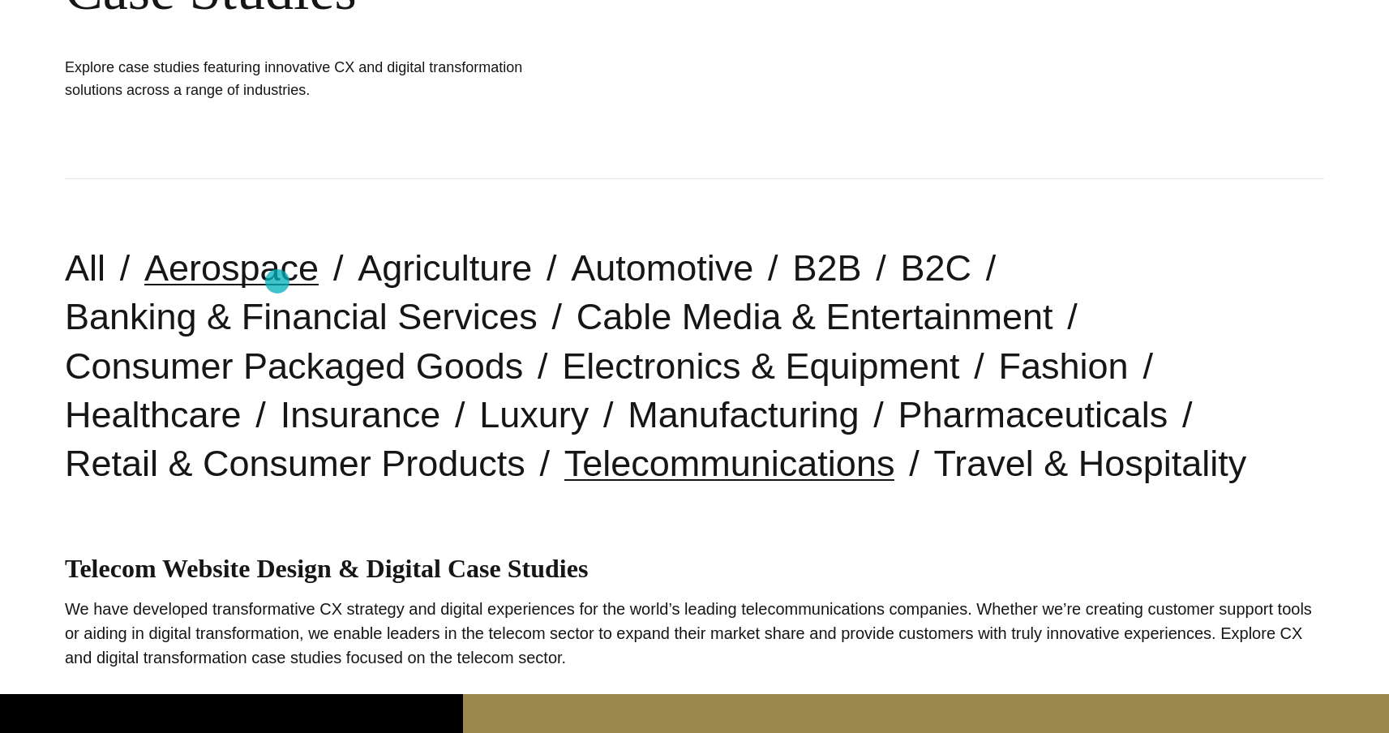
click at [277, 281] on link "Aerospace" at bounding box center [231, 267] width 174 height 41
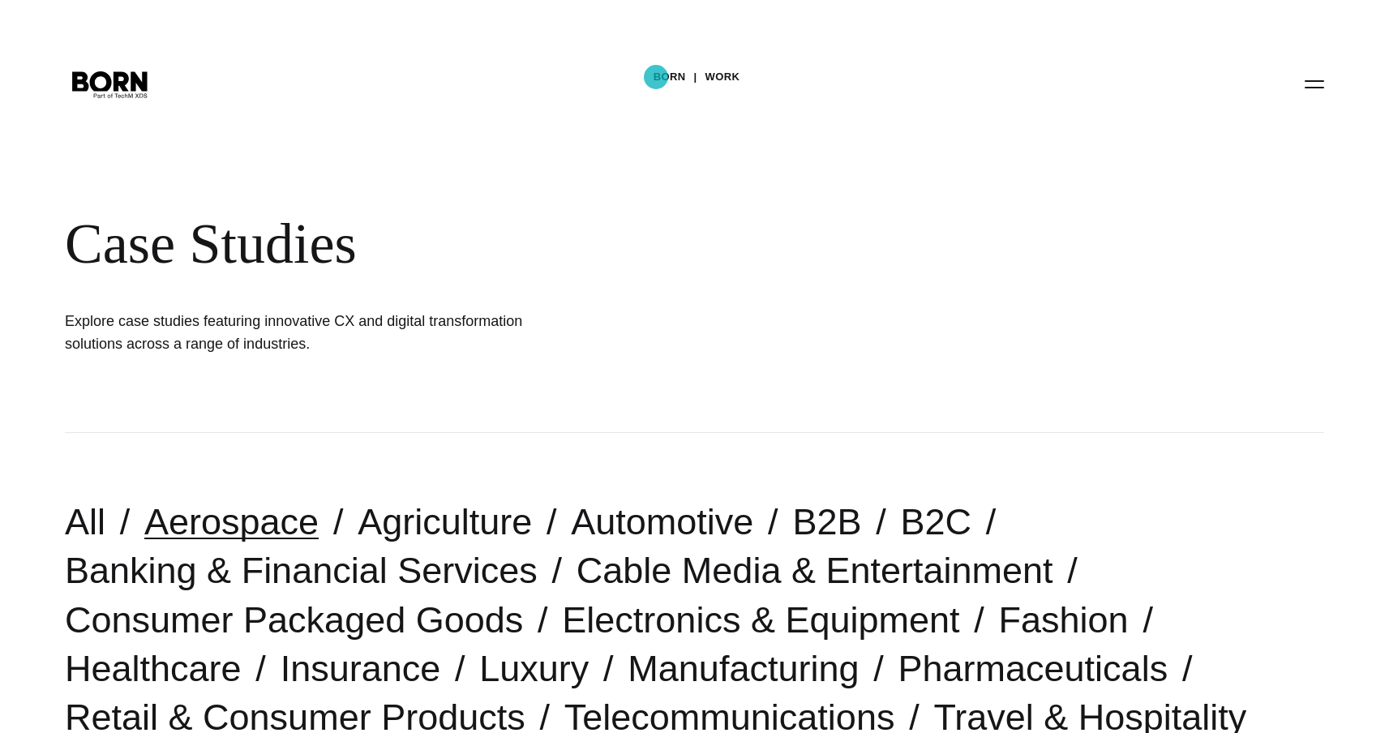
click at [659, 78] on link "BORN" at bounding box center [669, 77] width 32 height 24
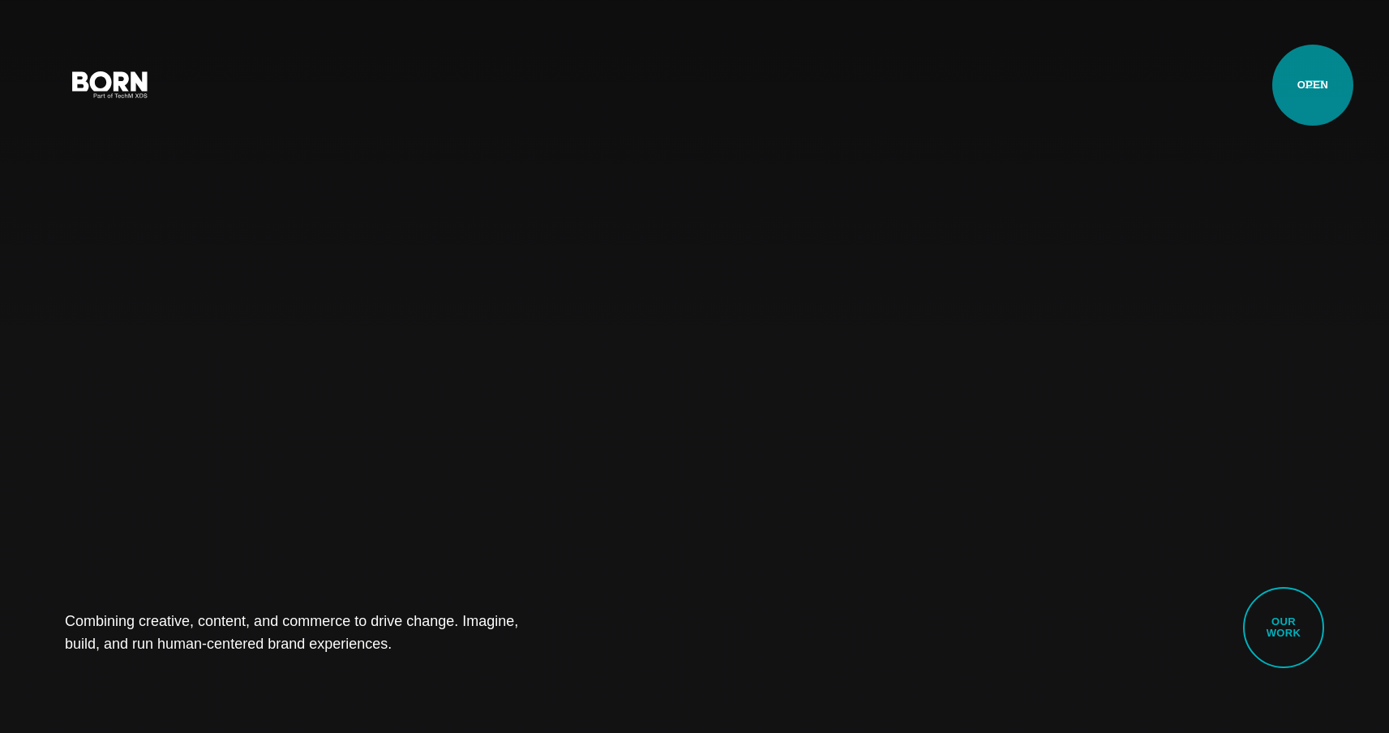
click at [1312, 85] on button "Primary Menu" at bounding box center [1314, 83] width 39 height 34
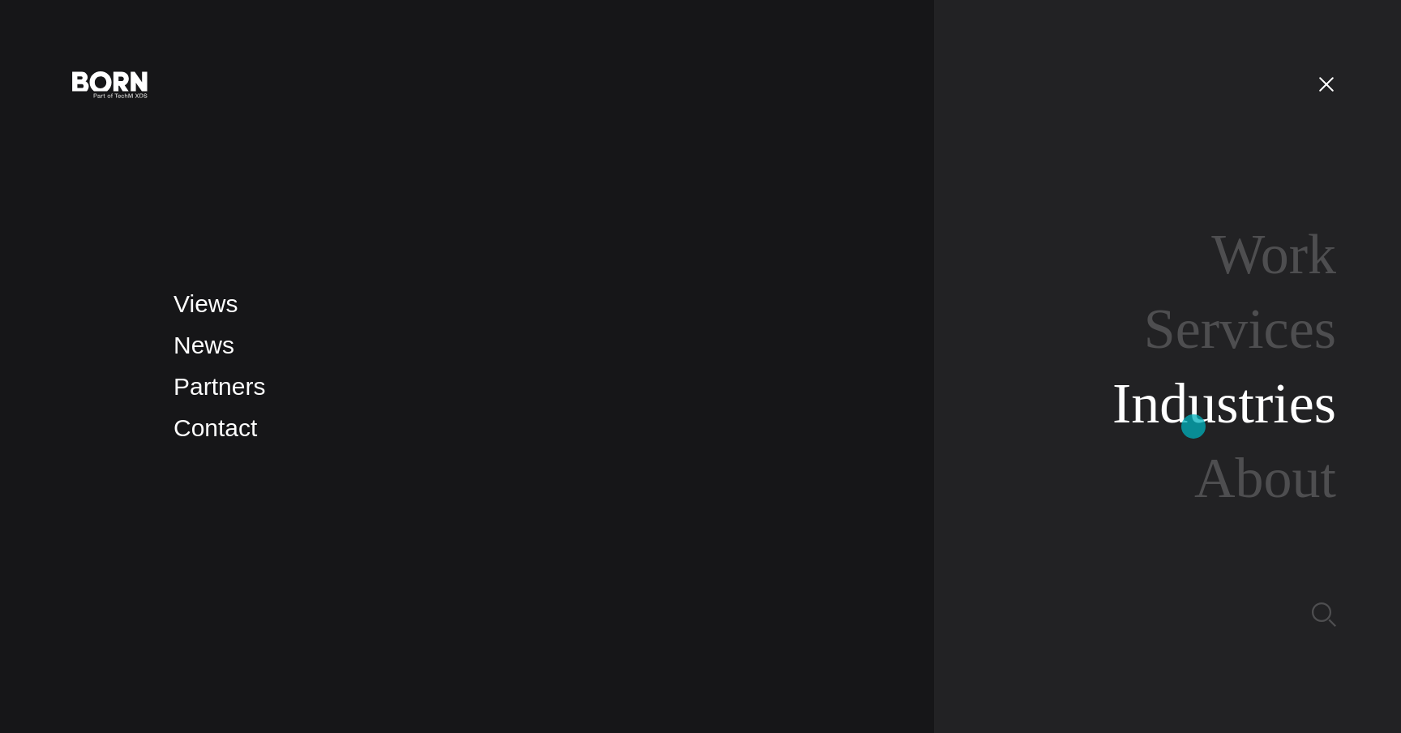
click at [1193, 426] on link "Industries" at bounding box center [1224, 403] width 224 height 62
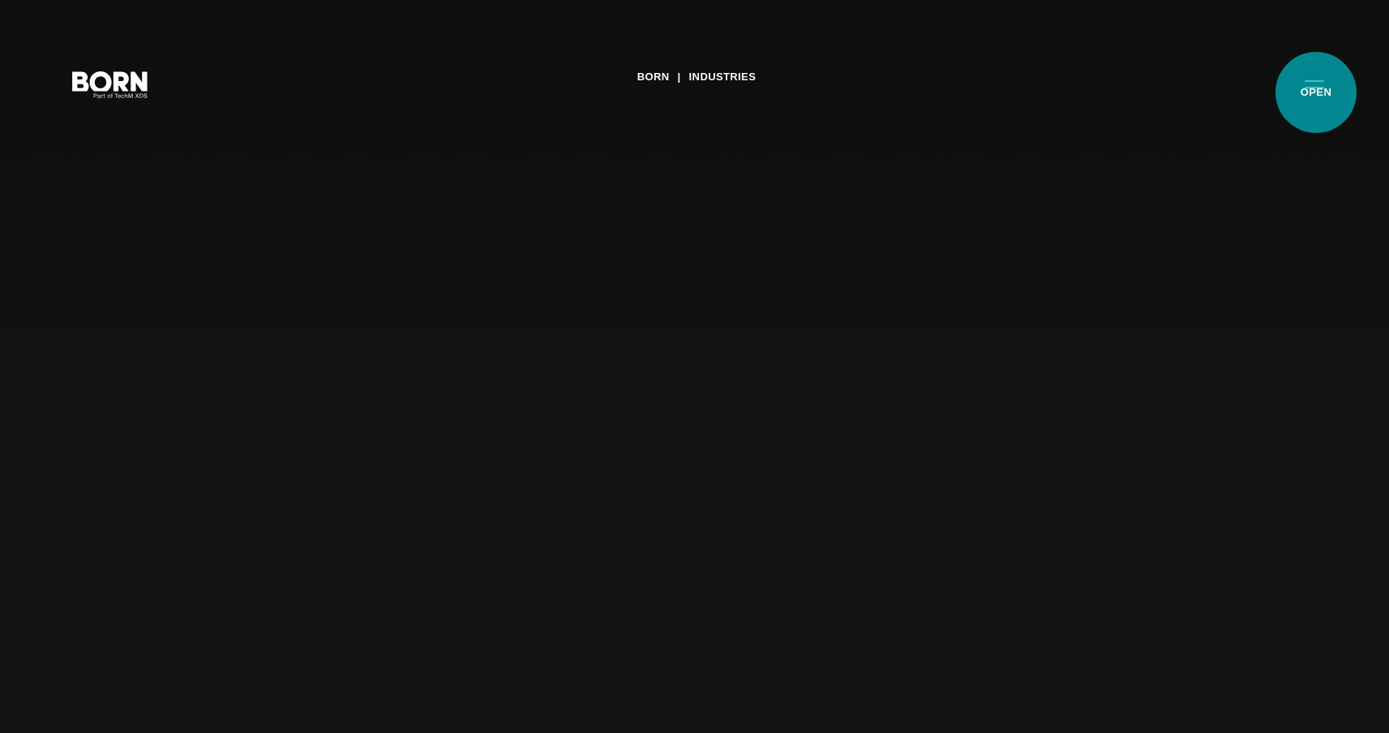
click at [1316, 92] on button "Primary Menu" at bounding box center [1314, 83] width 39 height 34
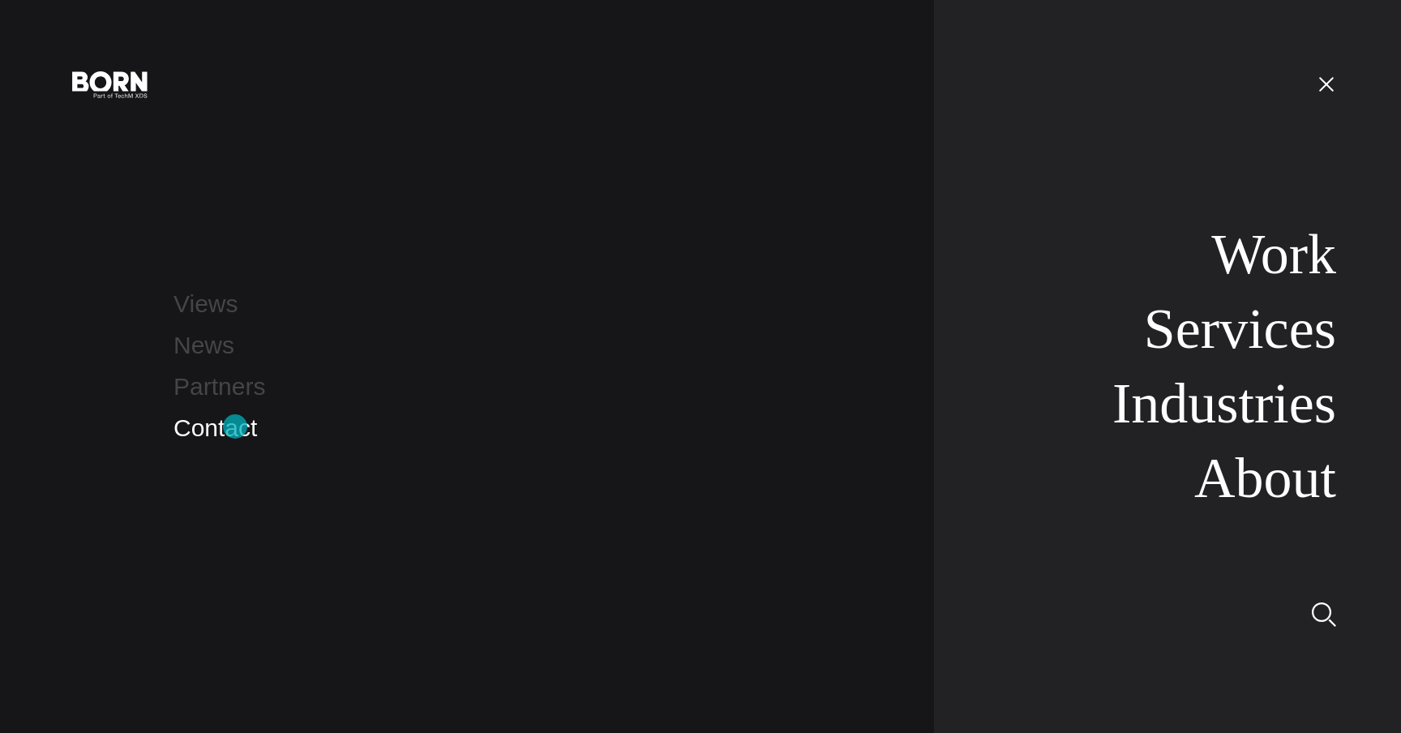
click at [235, 426] on link "Contact" at bounding box center [214, 427] width 83 height 27
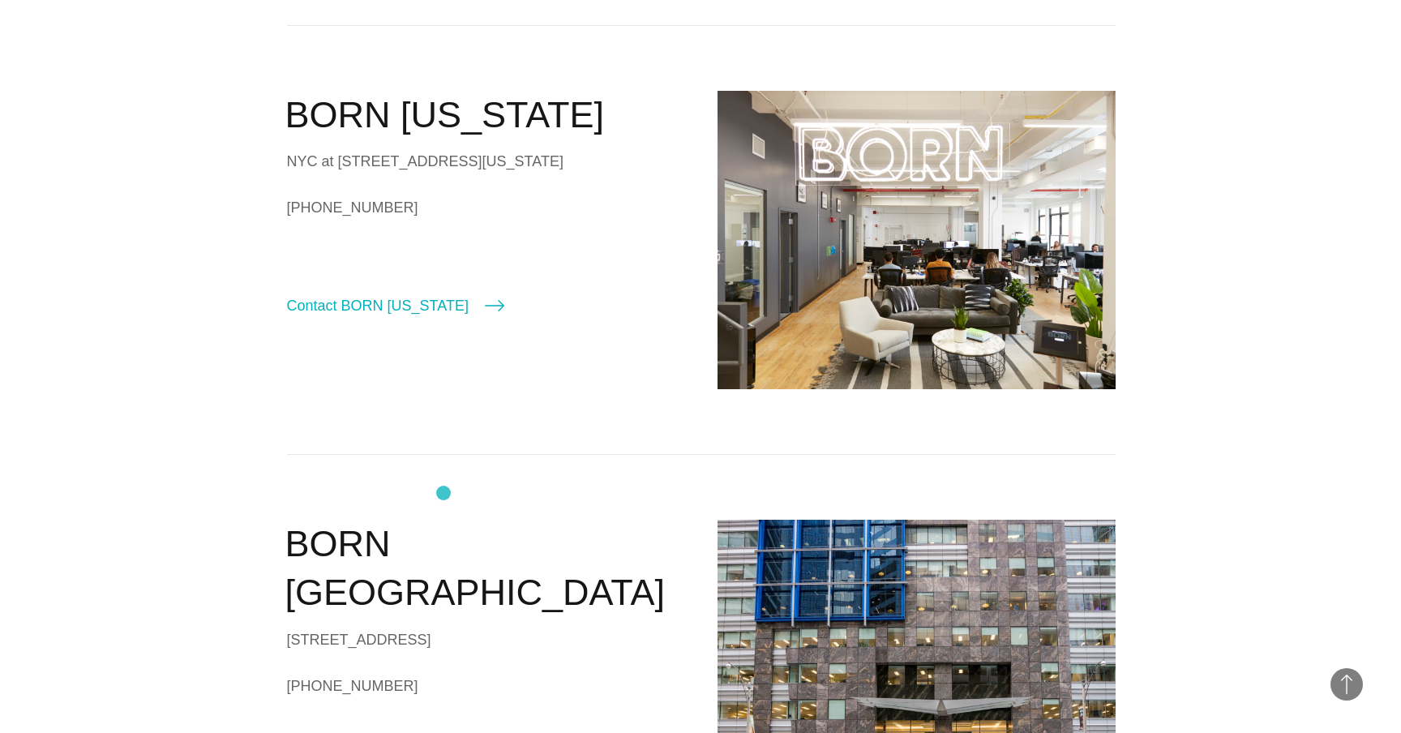
scroll to position [507, 0]
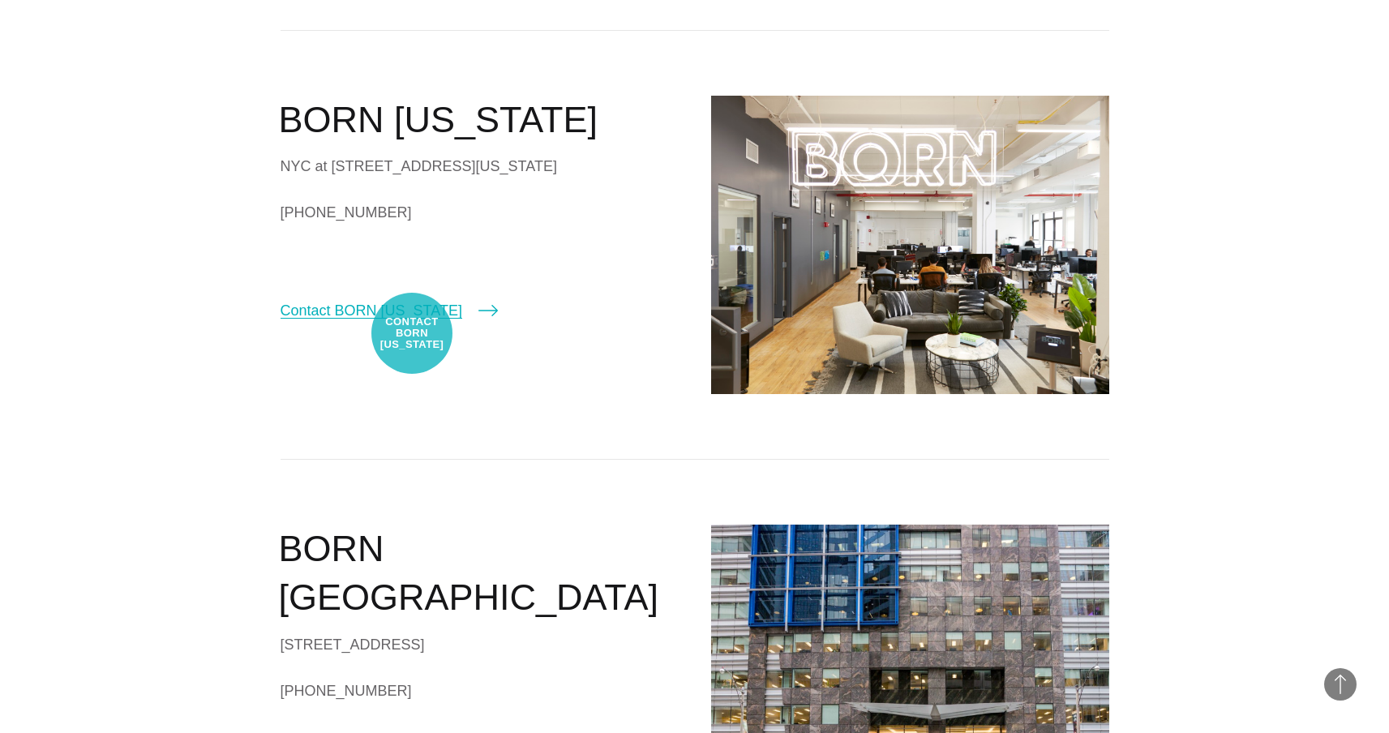
click at [412, 322] on link "Contact BORN [US_STATE]" at bounding box center [388, 310] width 217 height 23
select select "********"
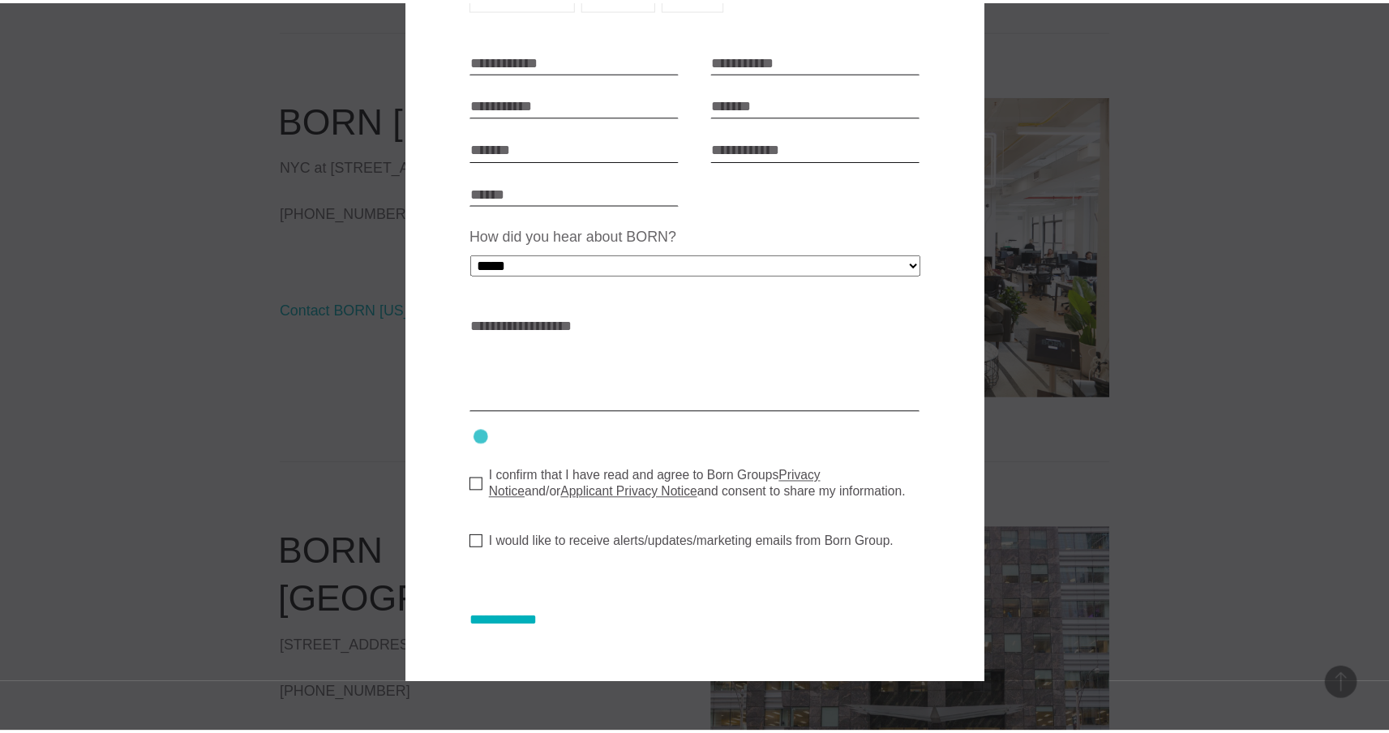
scroll to position [0, 0]
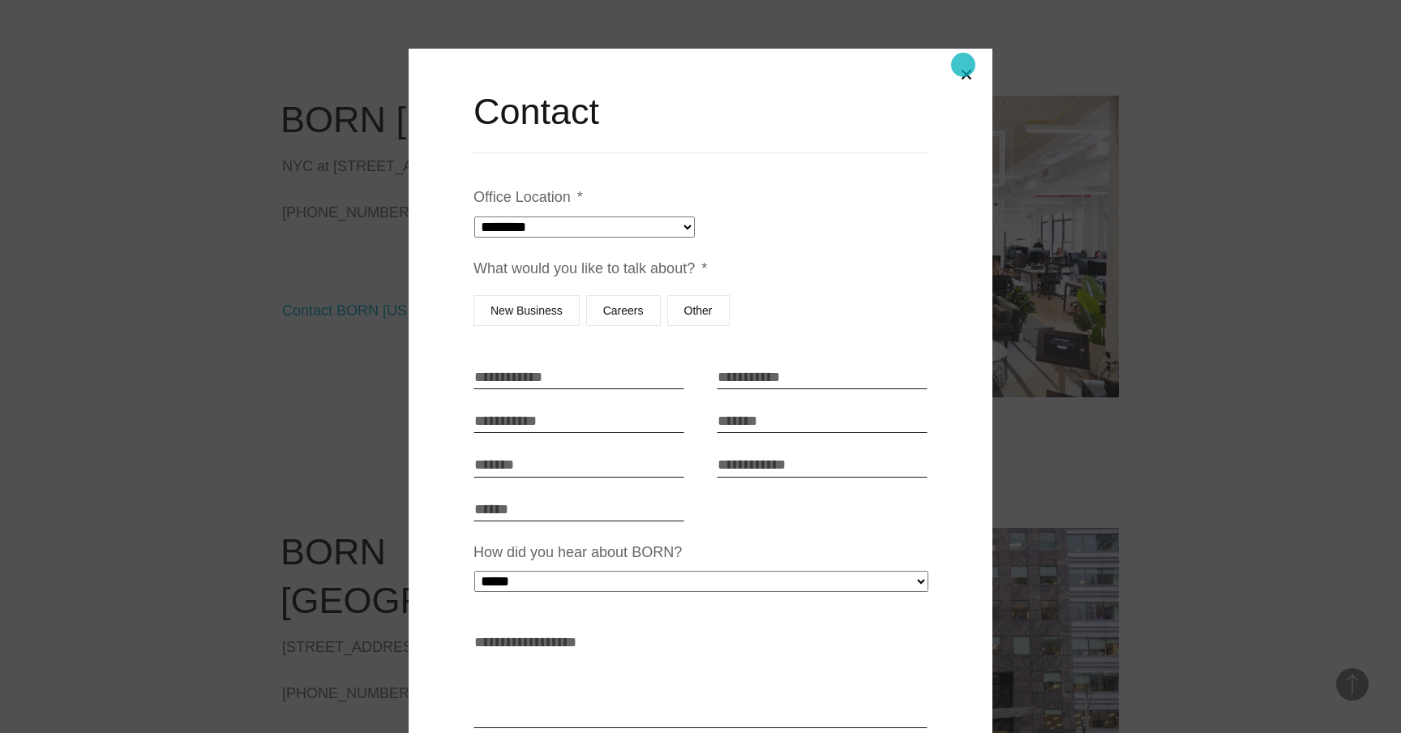
click at [963, 65] on button "Close modal" at bounding box center [966, 74] width 39 height 39
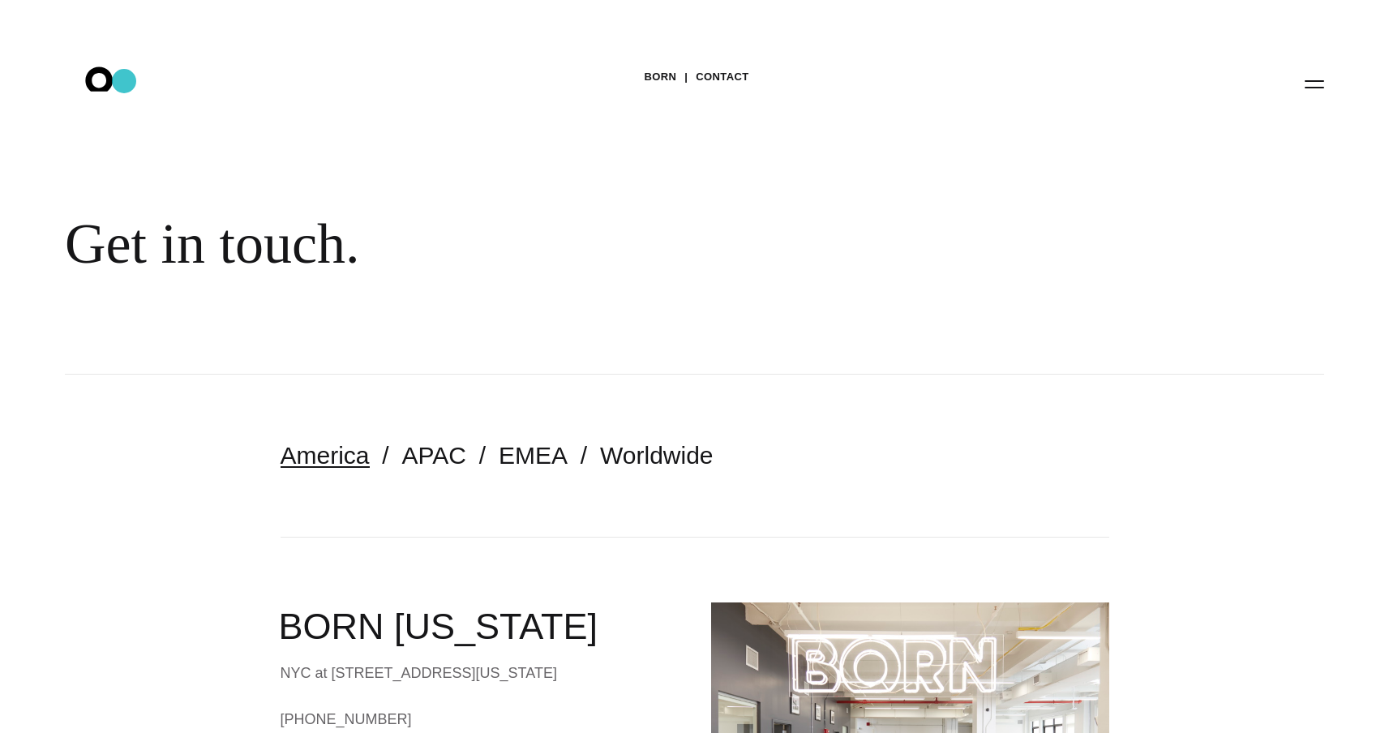
click at [124, 81] on icon ".st0{display:none;} .st1{display:inline;} .st2{font-family:'HelveticaNeue-Mediu…" at bounding box center [110, 83] width 104 height 42
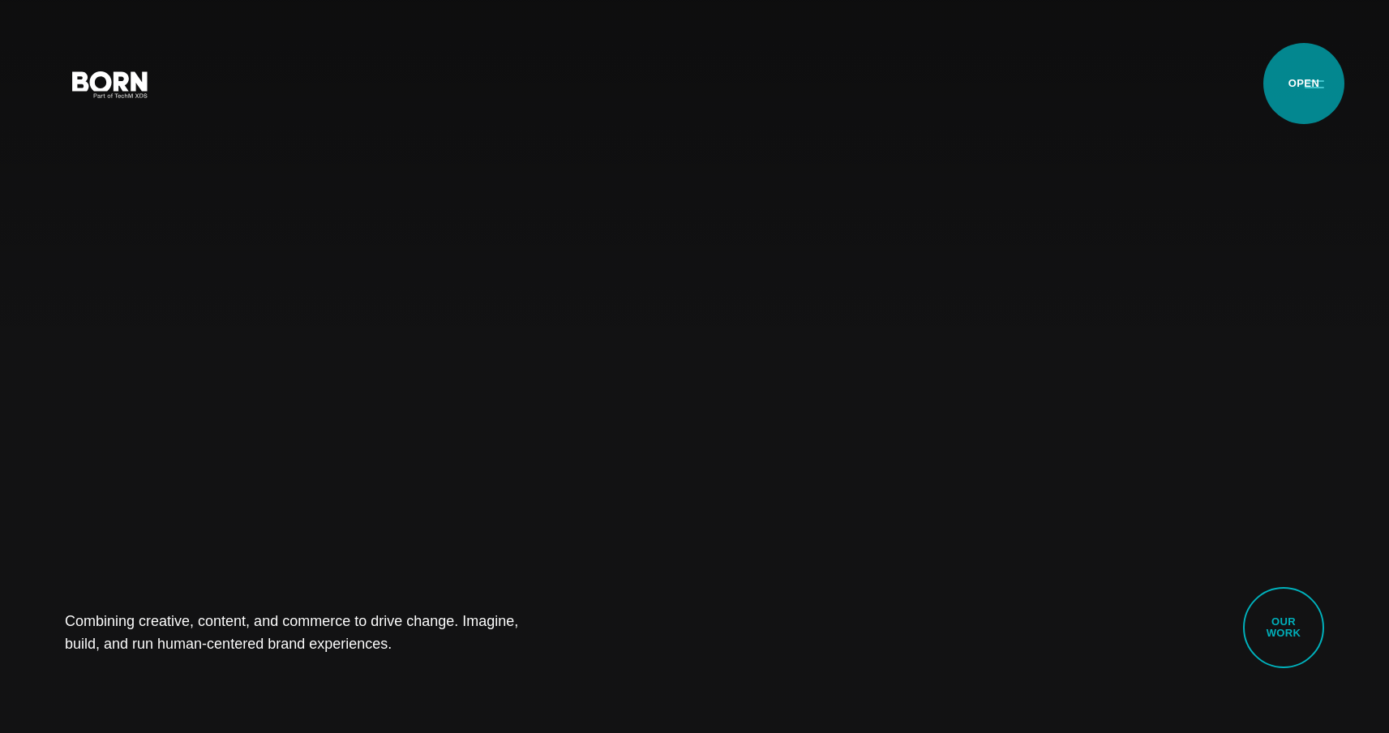
click at [1303, 83] on button "Primary Menu" at bounding box center [1314, 83] width 39 height 34
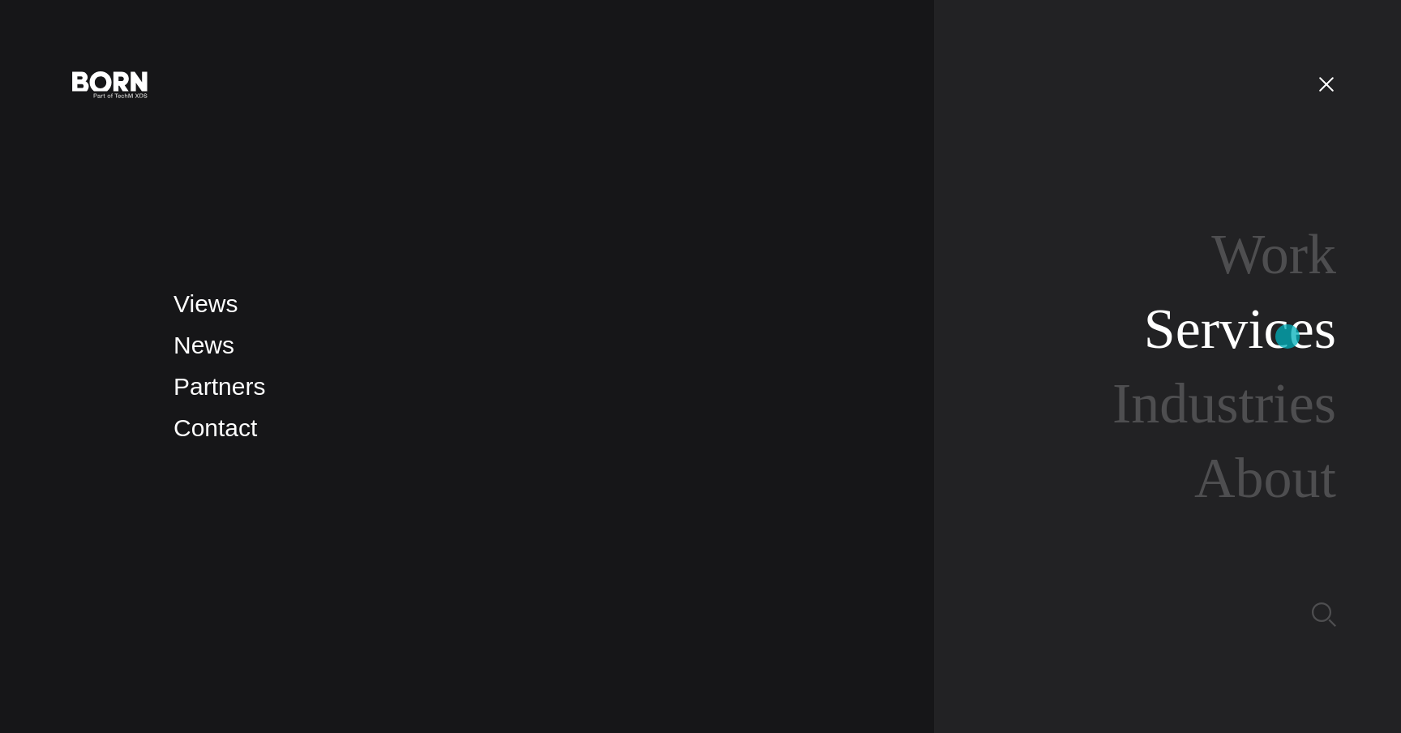
click at [1287, 336] on link "Services" at bounding box center [1240, 328] width 192 height 62
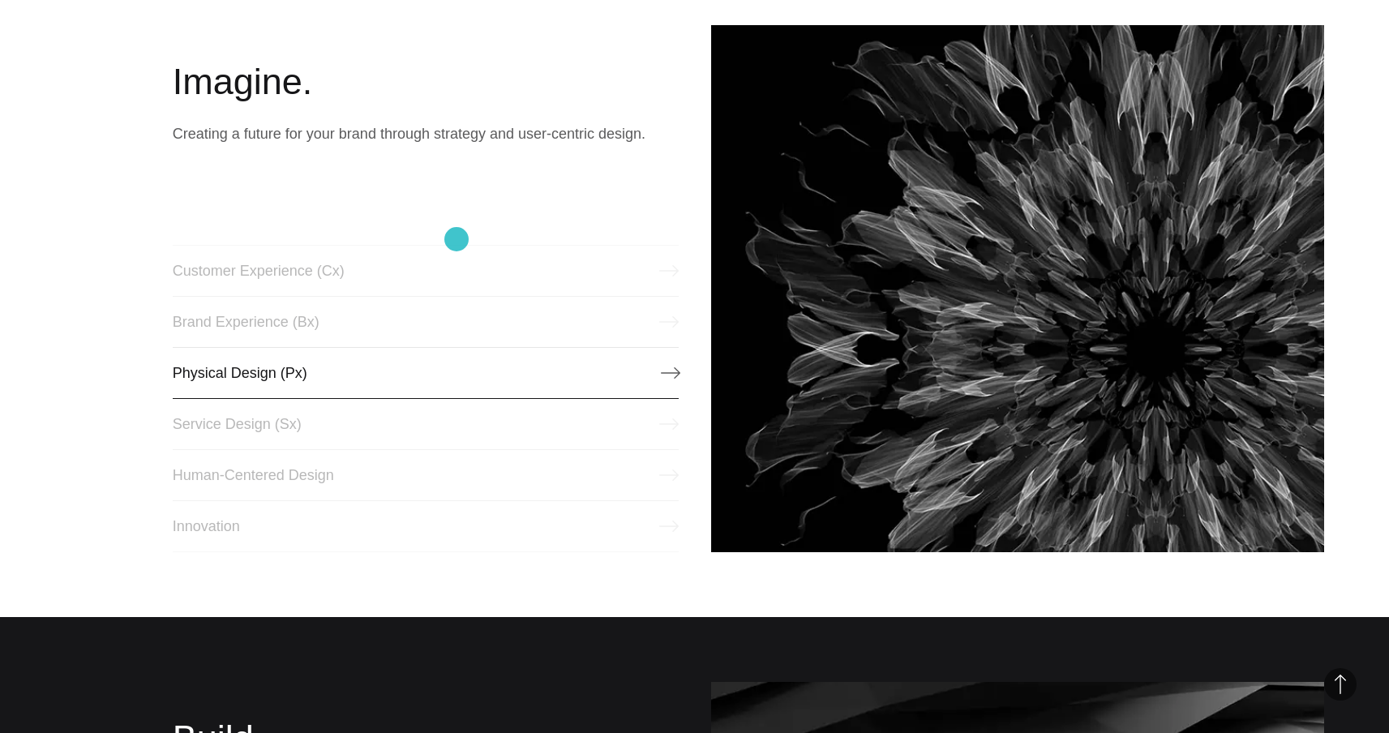
scroll to position [767, 0]
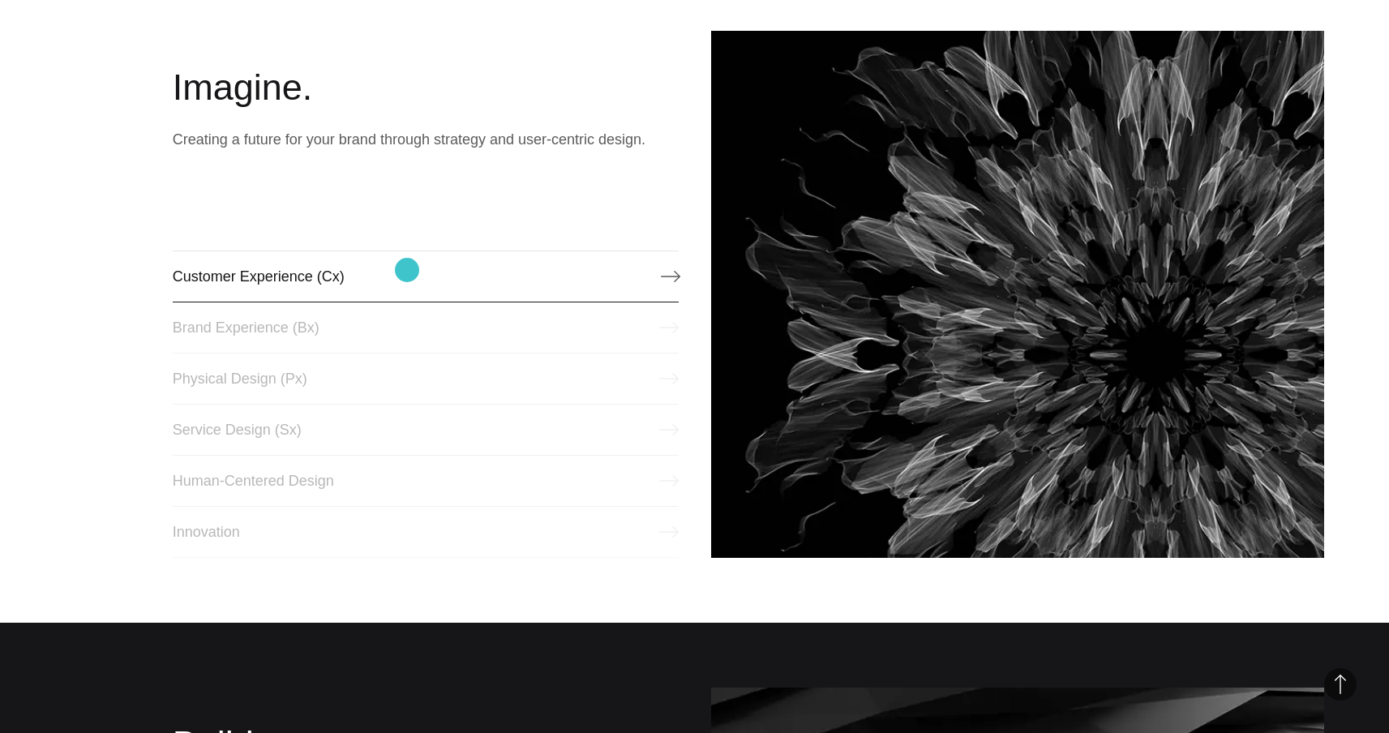
click at [407, 270] on link "Customer Experience (Cx)" at bounding box center [426, 276] width 506 height 52
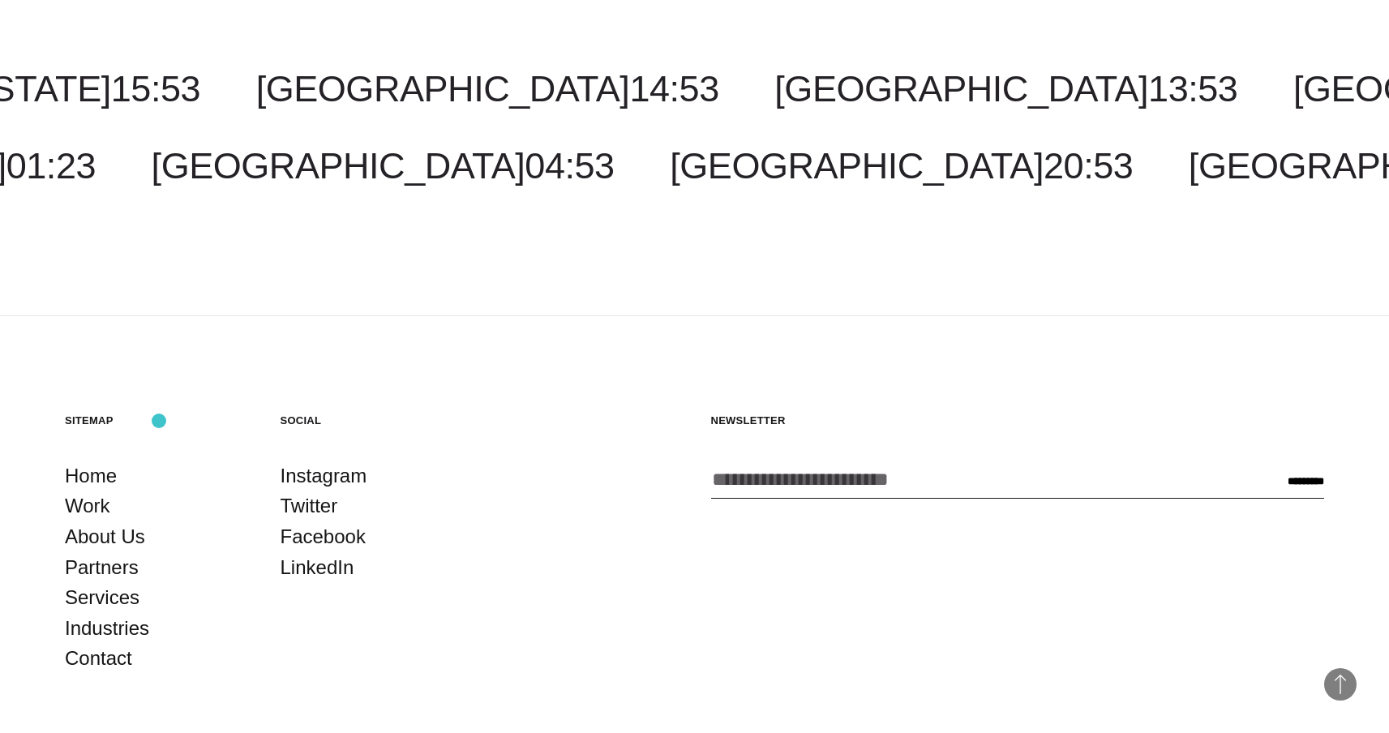
scroll to position [4521, 0]
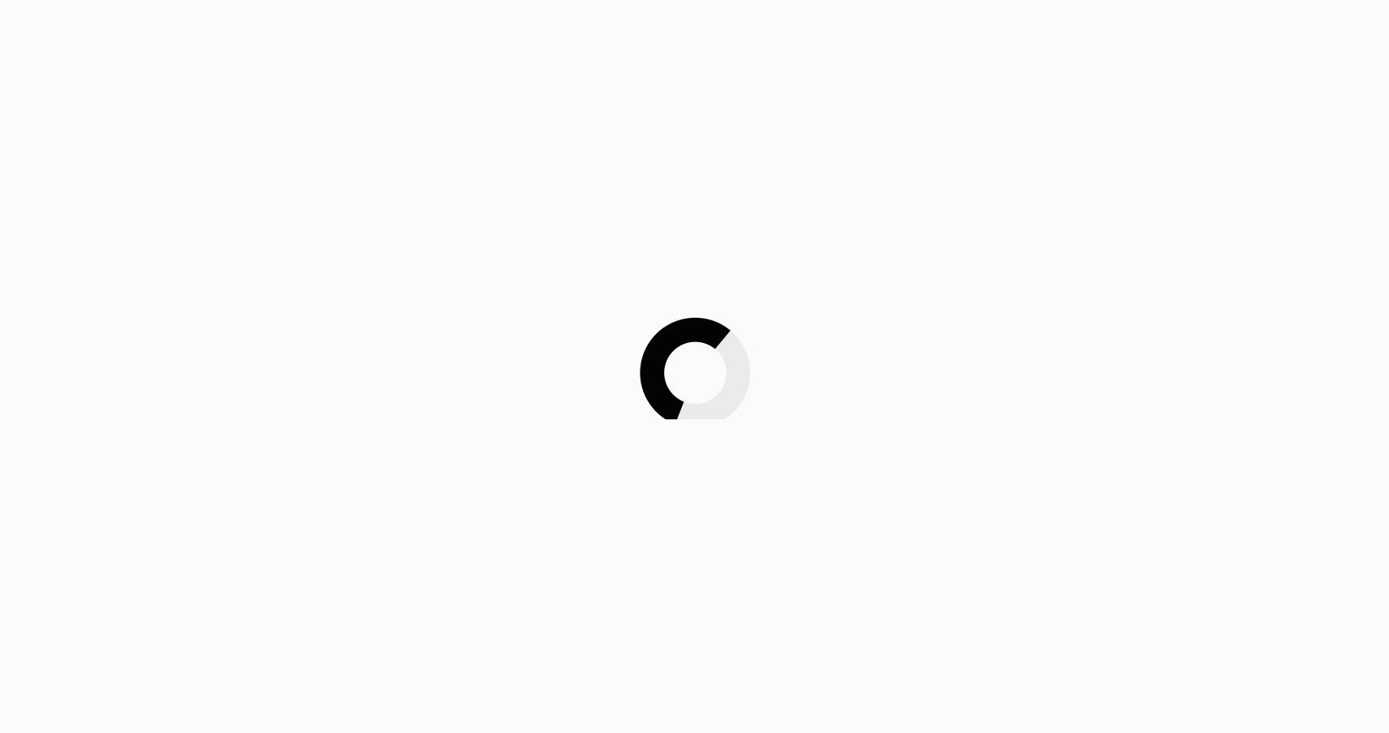
scroll to position [178, 0]
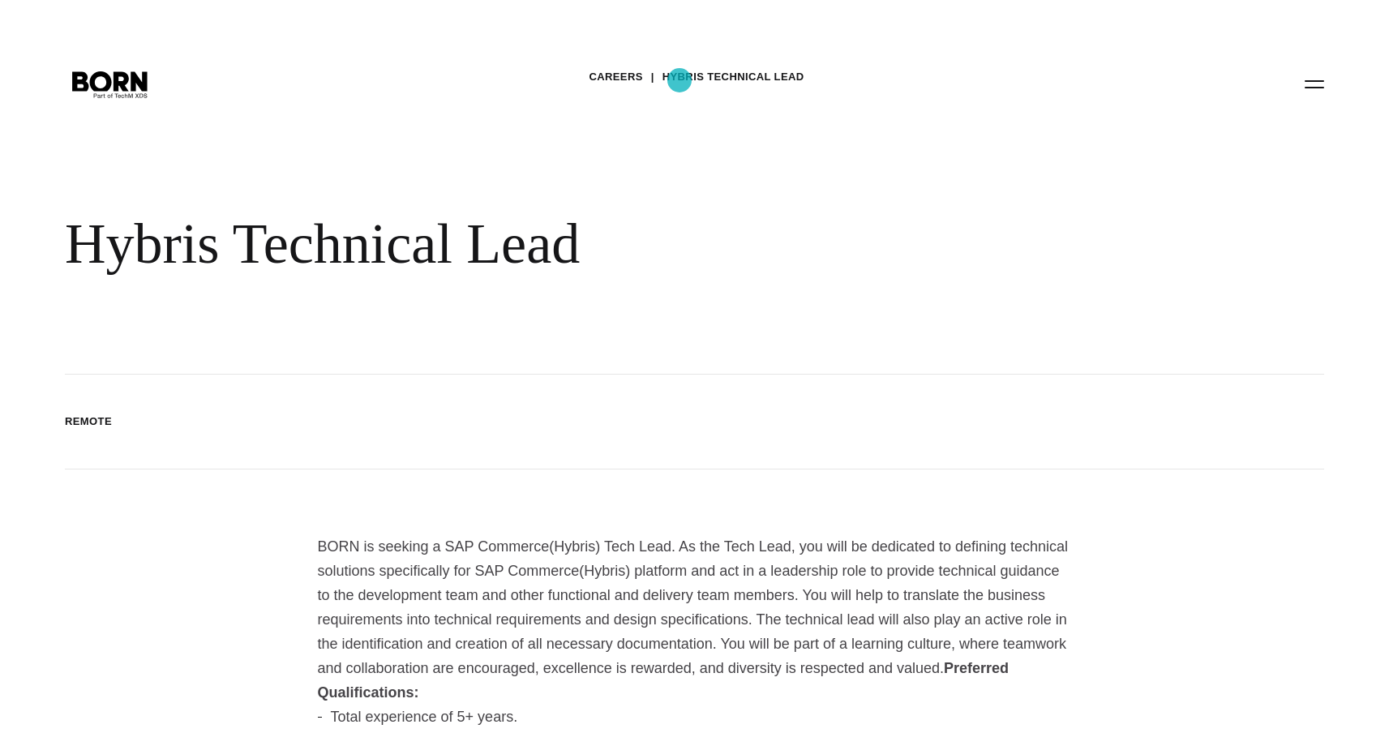
click at [679, 79] on link "Hybris Technical Lead" at bounding box center [733, 77] width 142 height 24
click at [612, 74] on link "Careers" at bounding box center [616, 77] width 54 height 24
click at [589, 127] on div "Careers Hybris Technical Lead Hybris Technical Lead" at bounding box center [694, 187] width 1389 height 375
click at [152, 77] on icon ".st0{display:none;} .st1{display:inline;} .st2{font-family:'HelveticaNeue-Mediu…" at bounding box center [110, 83] width 104 height 42
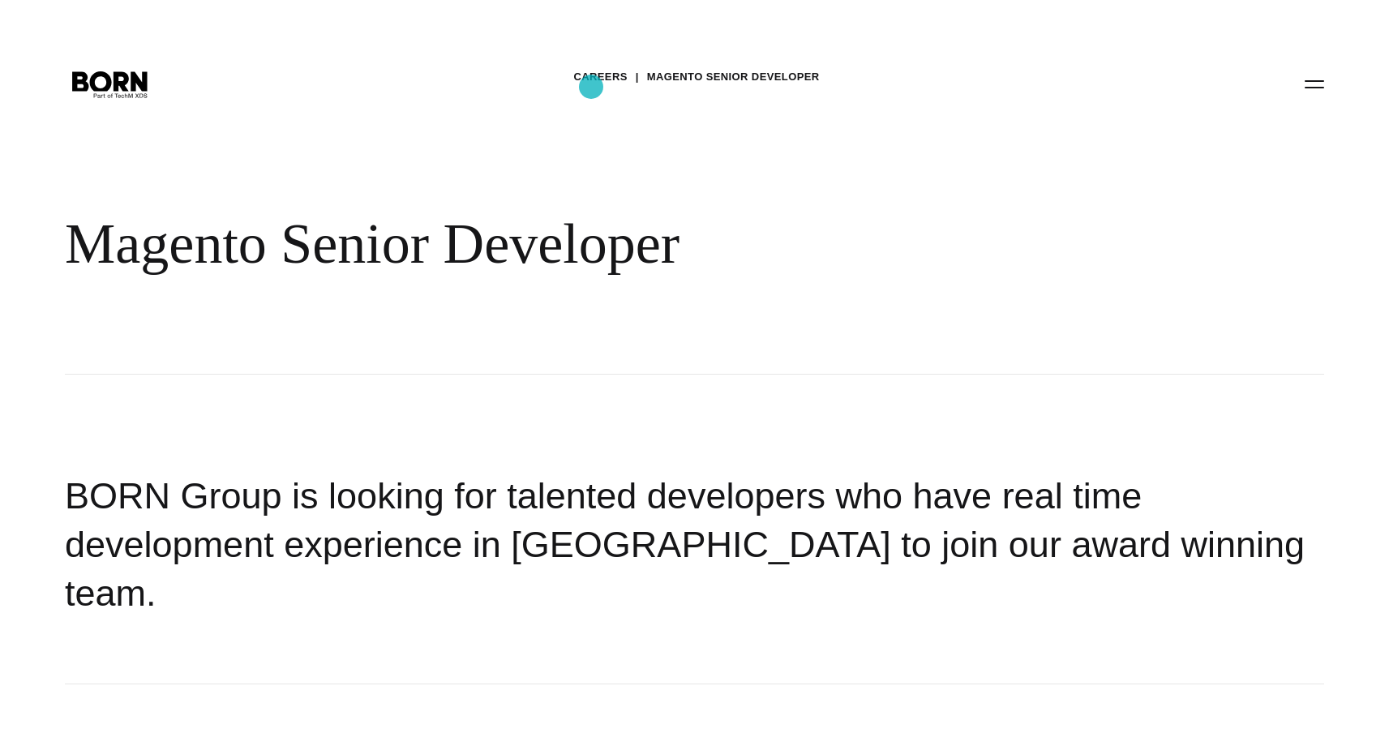
click at [589, 84] on link "Careers" at bounding box center [600, 77] width 54 height 24
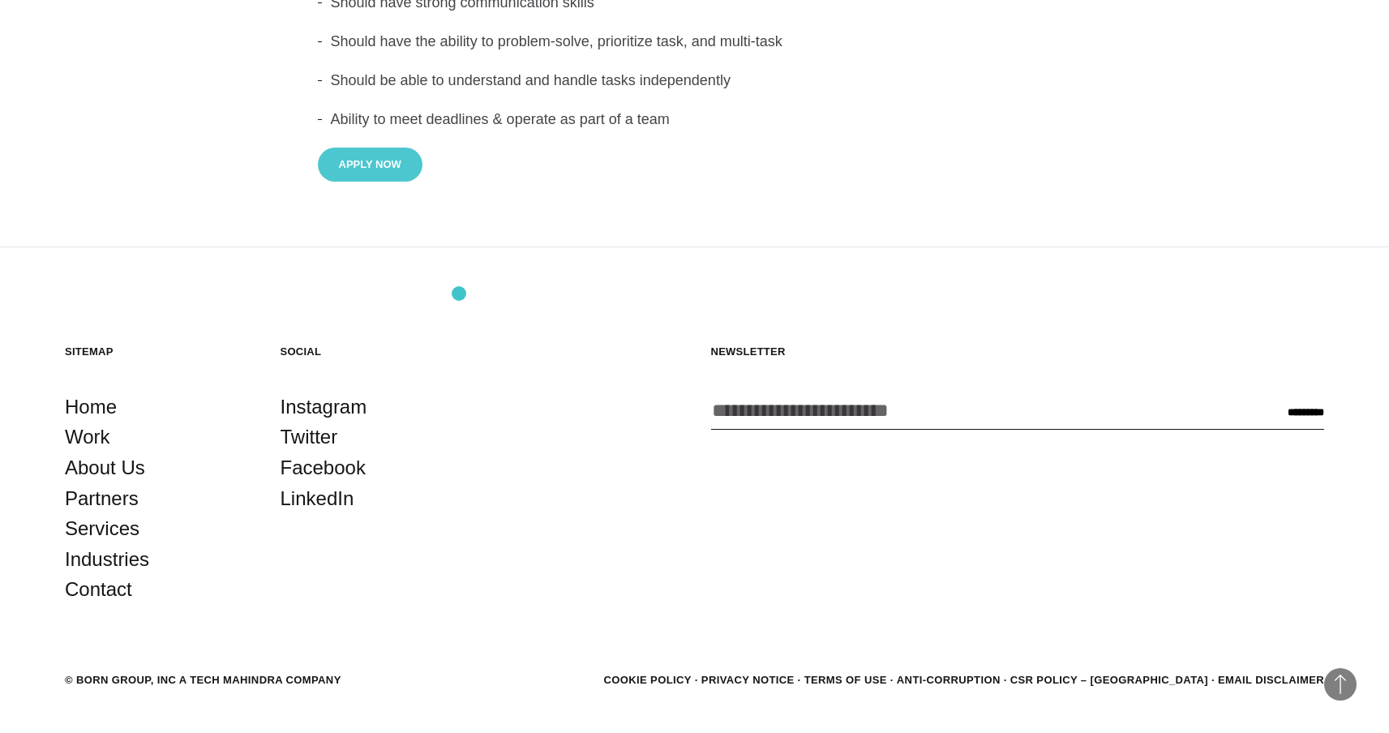
scroll to position [1086, 0]
